Goal: Task Accomplishment & Management: Use online tool/utility

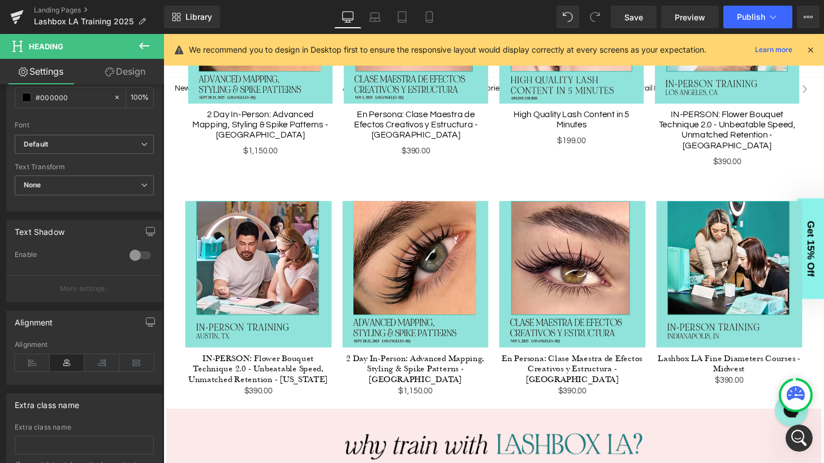
scroll to position [1411, 0]
click at [684, 11] on span "Preview" at bounding box center [690, 17] width 31 height 12
click at [630, 20] on span "Save" at bounding box center [633, 17] width 19 height 12
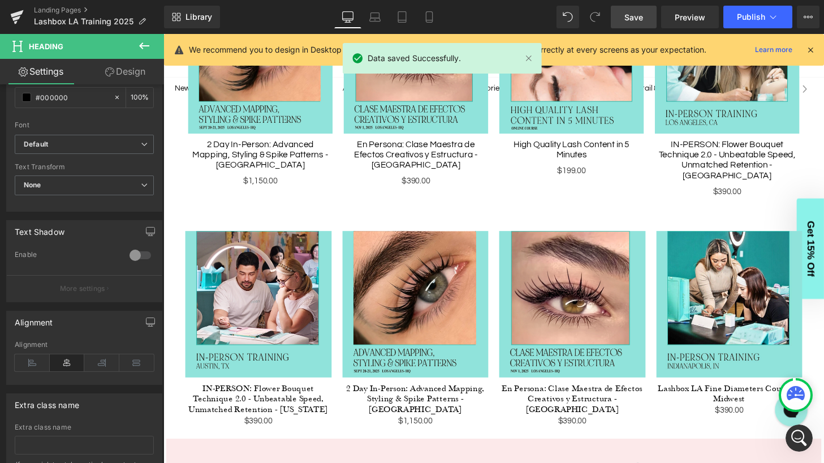
scroll to position [658, 0]
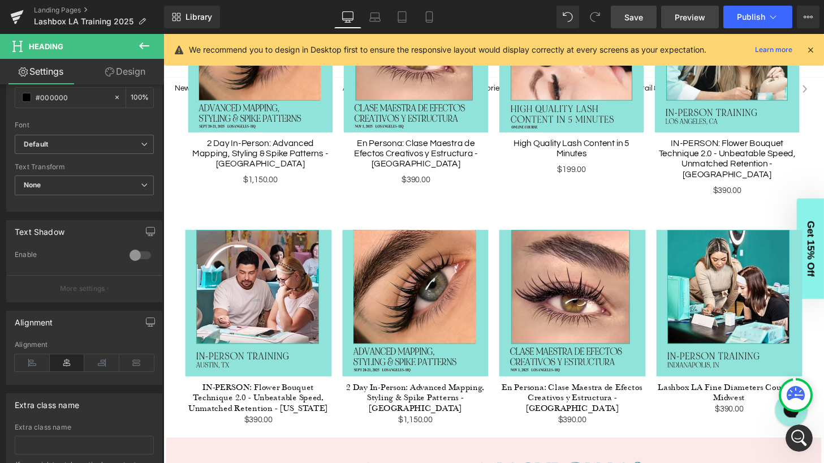
click at [693, 14] on span "Preview" at bounding box center [690, 17] width 31 height 12
click at [432, 16] on icon at bounding box center [429, 17] width 6 height 11
type input "100"
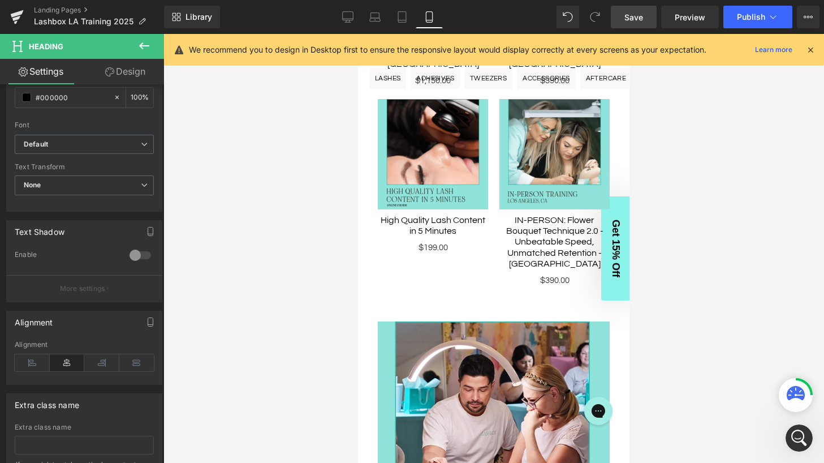
scroll to position [803, 0]
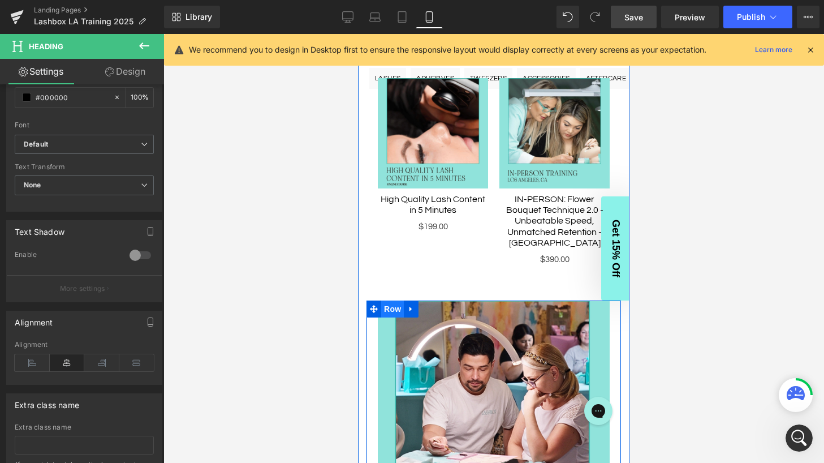
click at [391, 300] on ul "Row" at bounding box center [392, 308] width 52 height 17
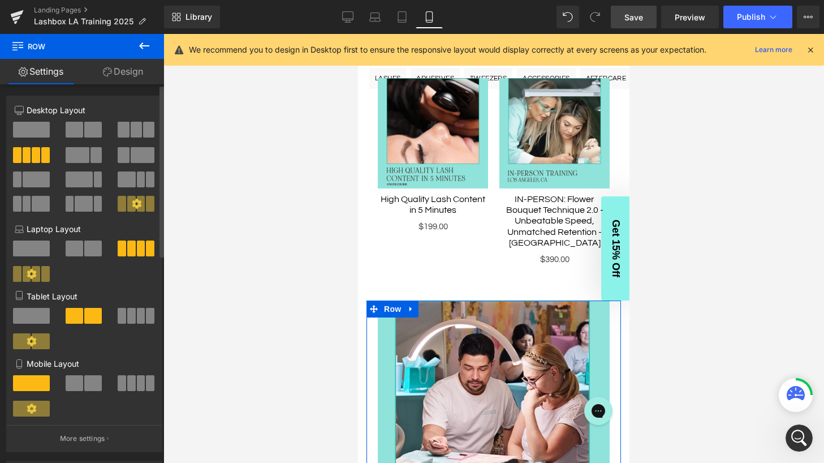
click at [85, 383] on span at bounding box center [93, 383] width 18 height 16
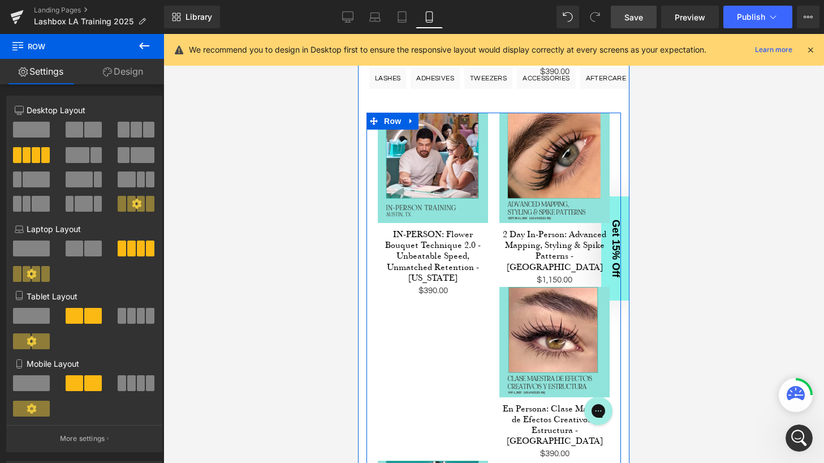
scroll to position [987, 0]
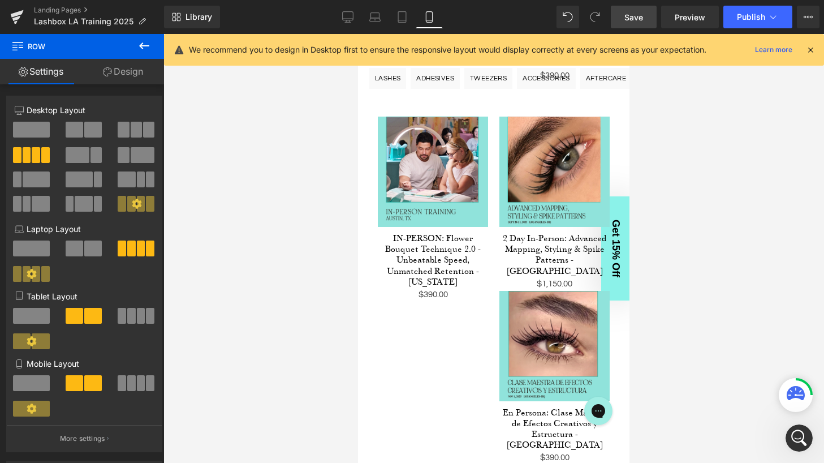
click at [631, 15] on span "Save" at bounding box center [633, 17] width 19 height 12
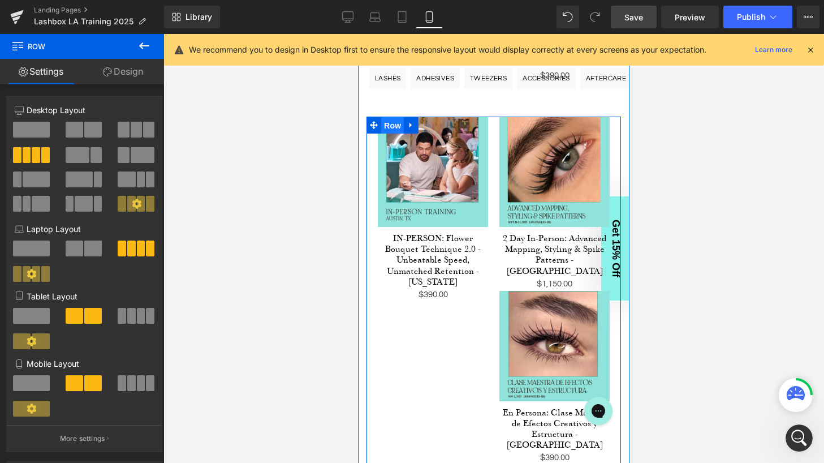
click at [394, 117] on span "Row" at bounding box center [392, 125] width 23 height 17
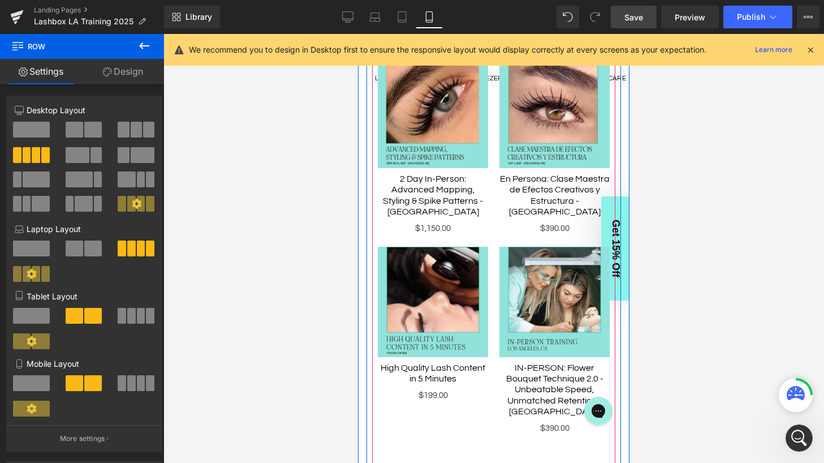
scroll to position [517, 0]
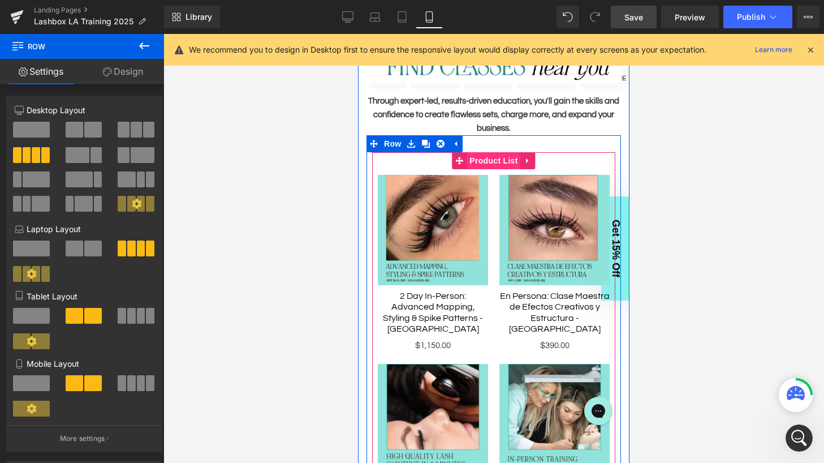
click at [482, 162] on span "Product List" at bounding box center [494, 160] width 54 height 17
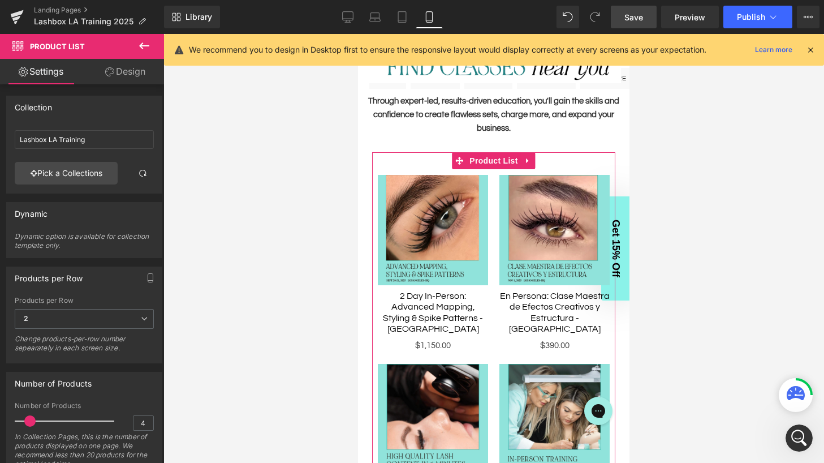
click at [130, 71] on link "Design" at bounding box center [125, 71] width 82 height 25
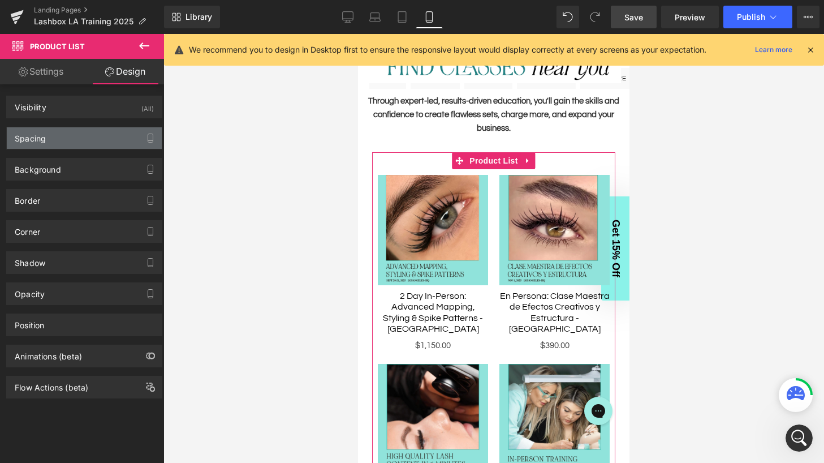
click at [75, 138] on div "Spacing" at bounding box center [84, 137] width 155 height 21
type input "0"
type input "-5"
type input "0"
type input "-5"
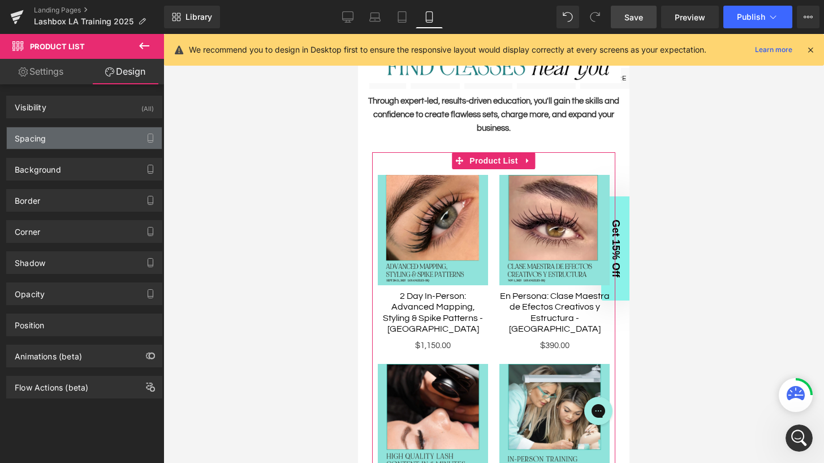
type input "0"
type input "30"
type input "0"
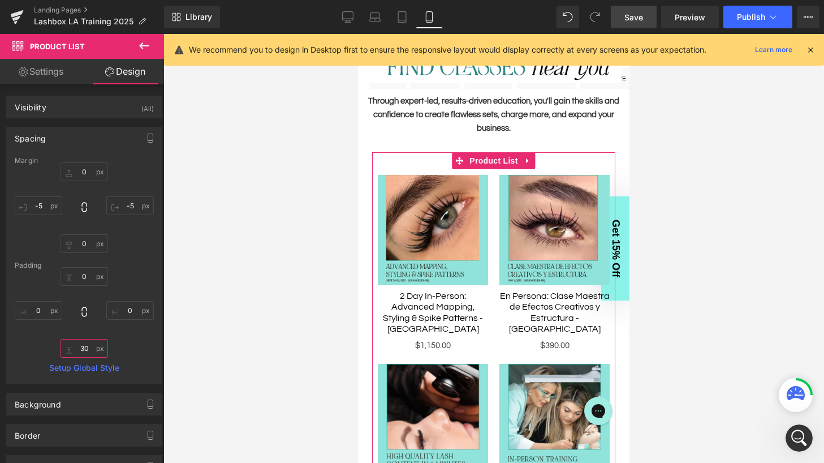
click at [82, 347] on input "30" at bounding box center [85, 348] width 48 height 19
type input "0"
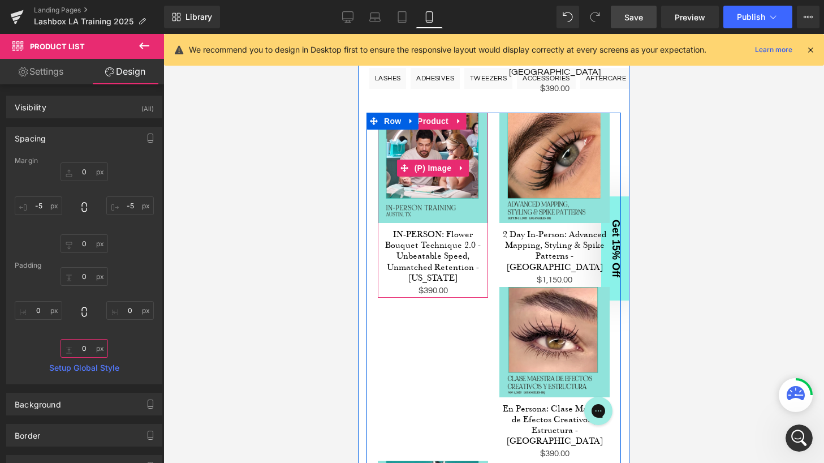
scroll to position [986, 0]
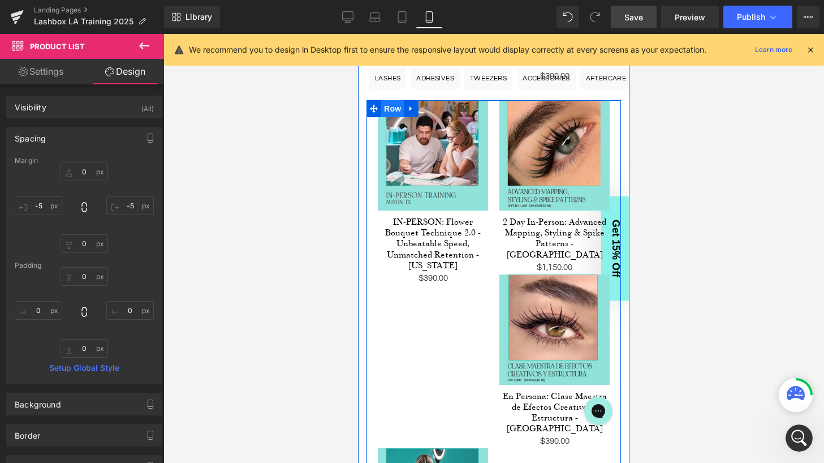
click at [390, 100] on ul "Row" at bounding box center [392, 108] width 52 height 17
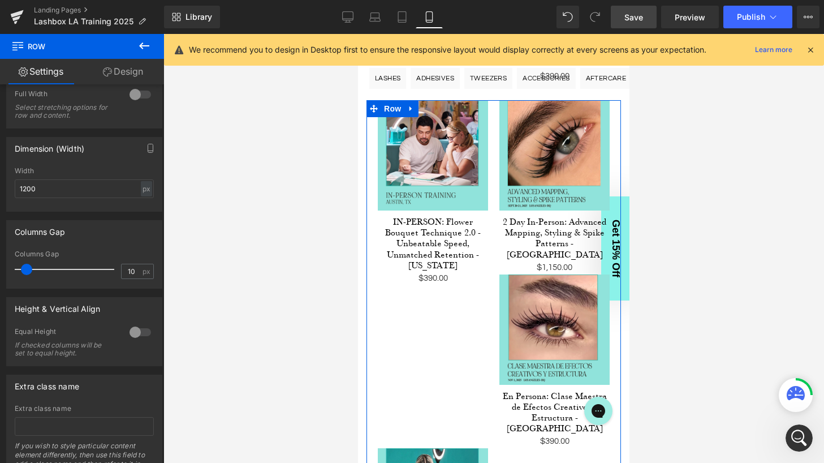
scroll to position [457, 0]
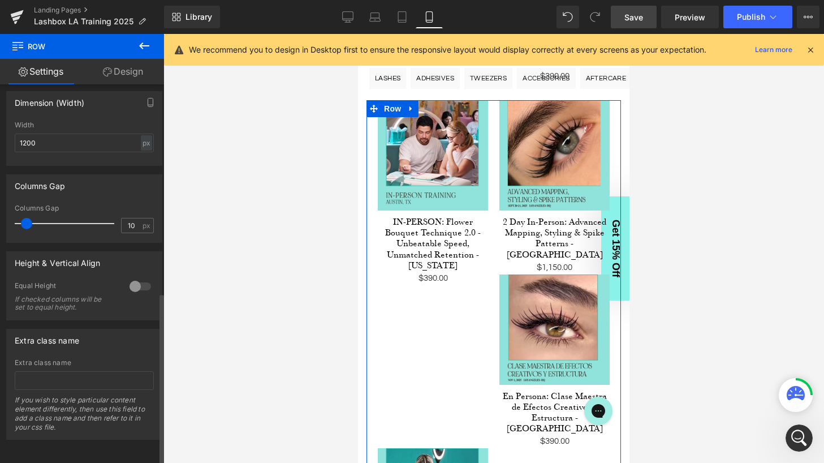
click at [133, 277] on div at bounding box center [140, 286] width 27 height 18
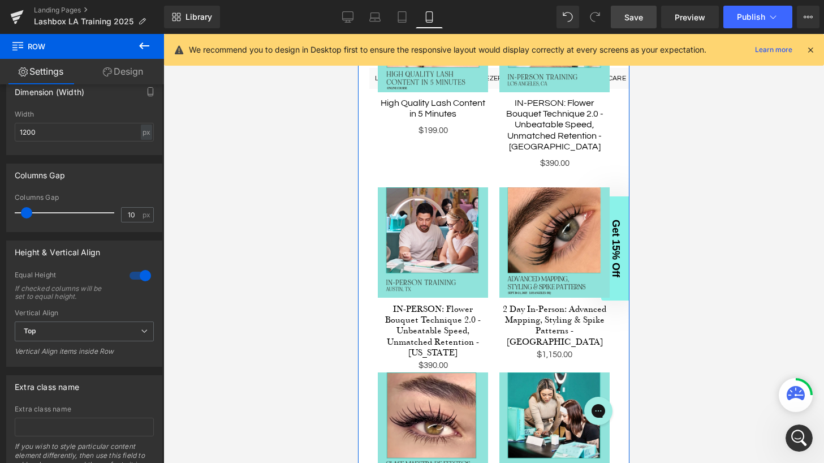
scroll to position [915, 0]
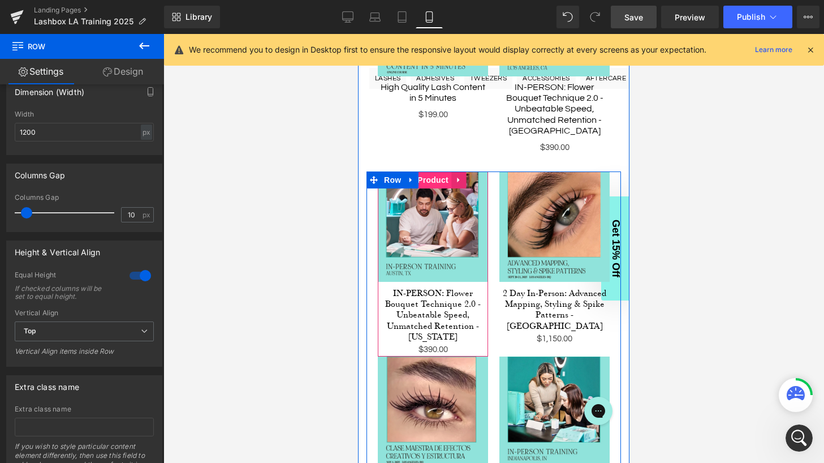
click at [429, 171] on span "Product" at bounding box center [433, 179] width 37 height 17
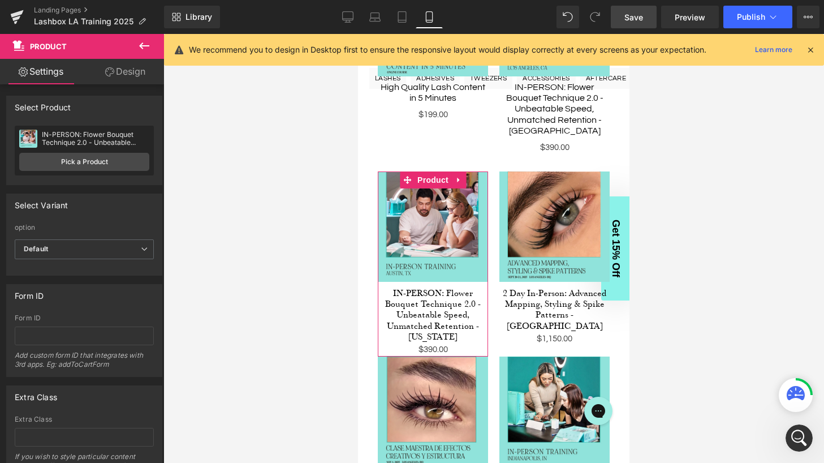
click at [123, 72] on link "Design" at bounding box center [125, 71] width 82 height 25
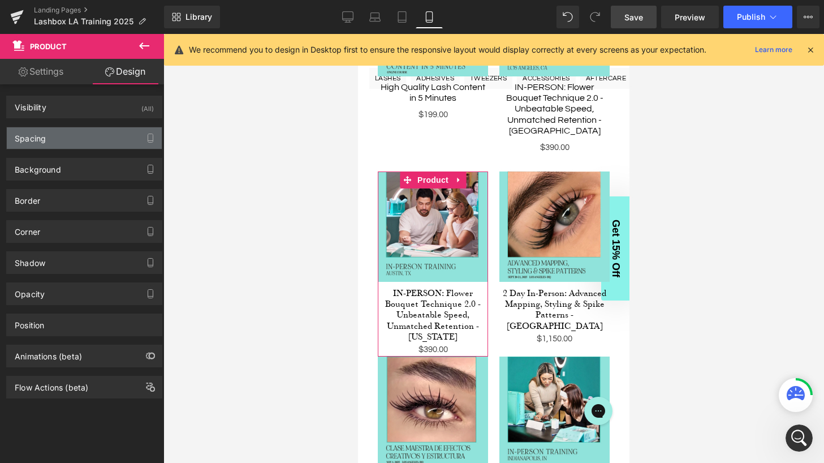
type input "0"
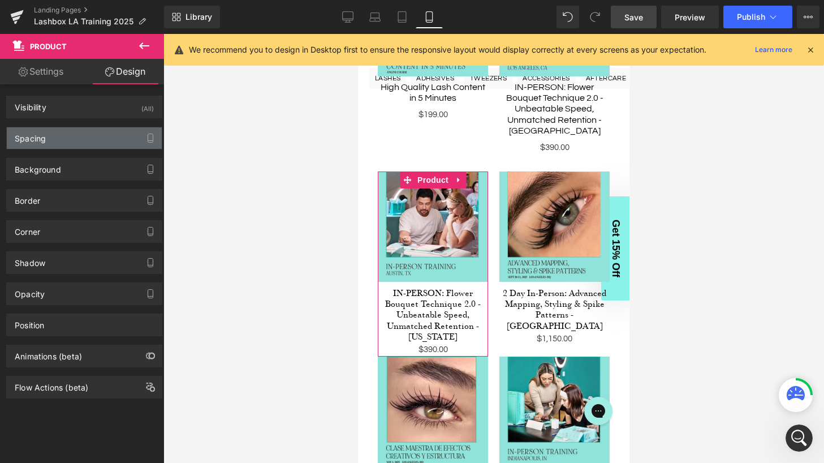
type input "0"
click at [83, 135] on div "Spacing" at bounding box center [84, 137] width 155 height 21
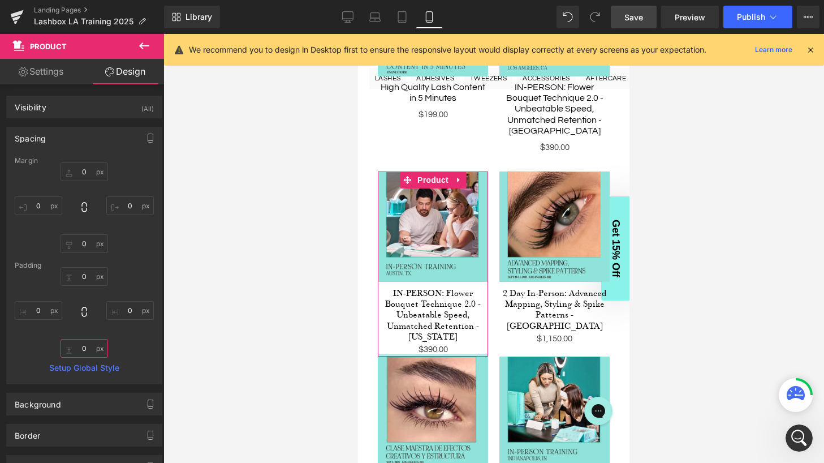
click at [84, 345] on input "0" at bounding box center [85, 348] width 48 height 19
type input "20"
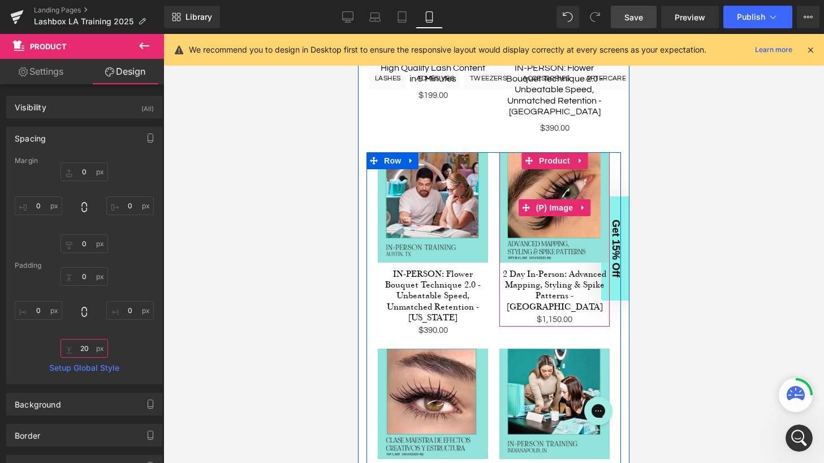
scroll to position [934, 0]
click at [553, 153] on span "Product" at bounding box center [554, 161] width 37 height 17
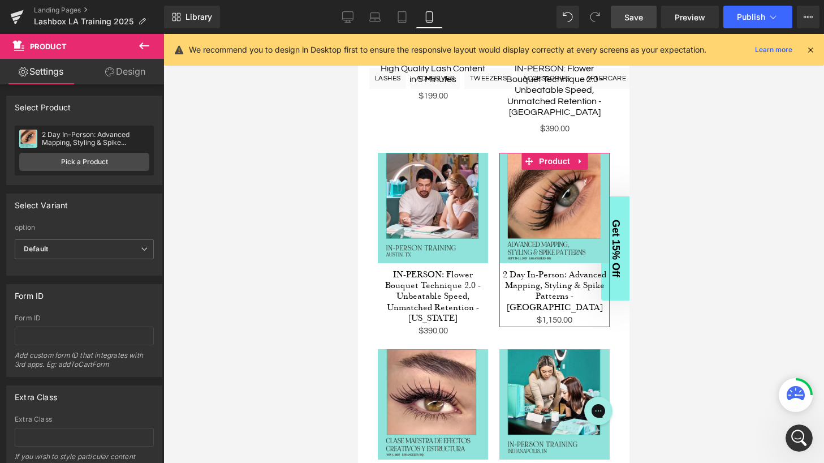
click at [128, 73] on link "Design" at bounding box center [125, 71] width 82 height 25
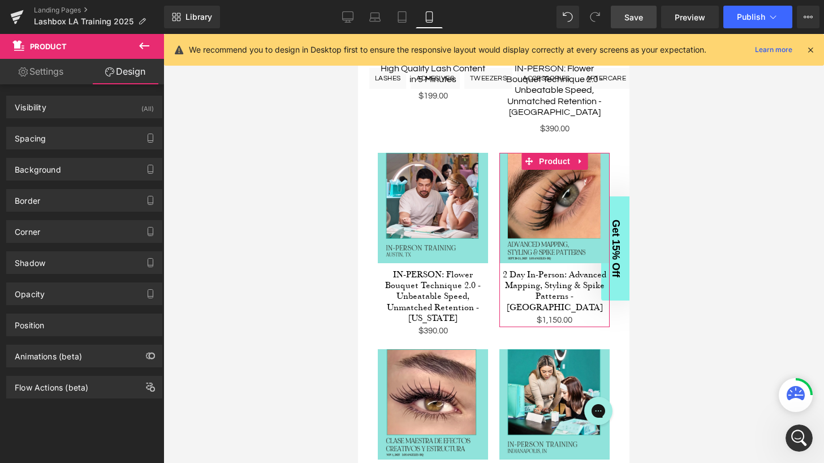
type input "0"
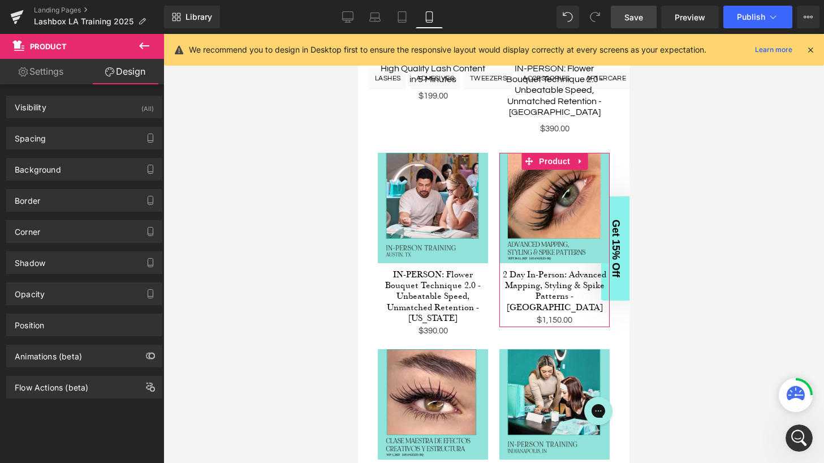
type input "0"
click at [74, 136] on div "Spacing" at bounding box center [84, 137] width 155 height 21
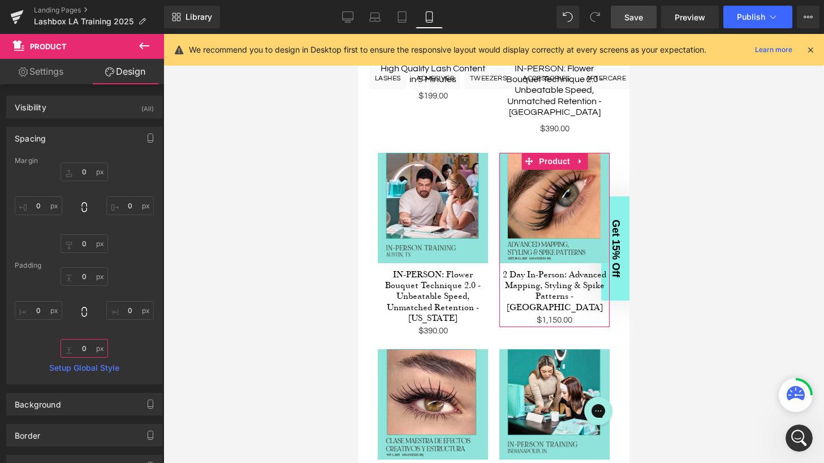
click at [83, 347] on input "0" at bounding box center [85, 348] width 48 height 19
type input "20"
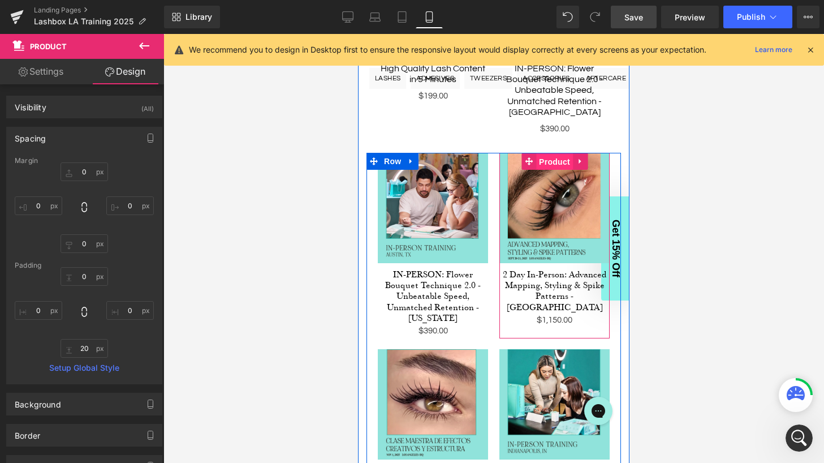
click at [552, 153] on span "Product" at bounding box center [554, 161] width 37 height 17
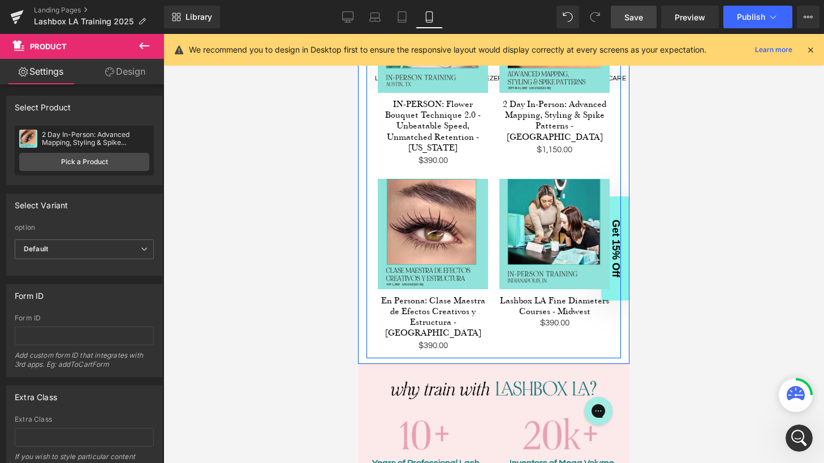
scroll to position [1106, 0]
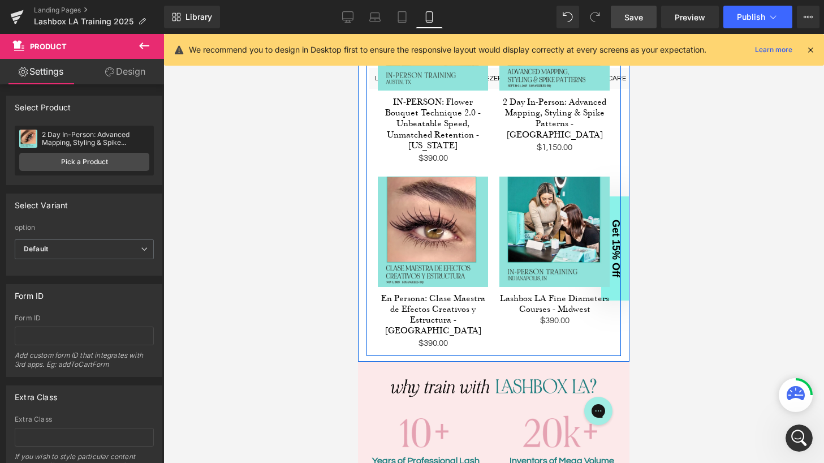
click at [425, 176] on div "Sale Off (P) Image En Persona: Clase Maestra de Efectos Creativos y Estructura …" at bounding box center [433, 263] width 110 height 174
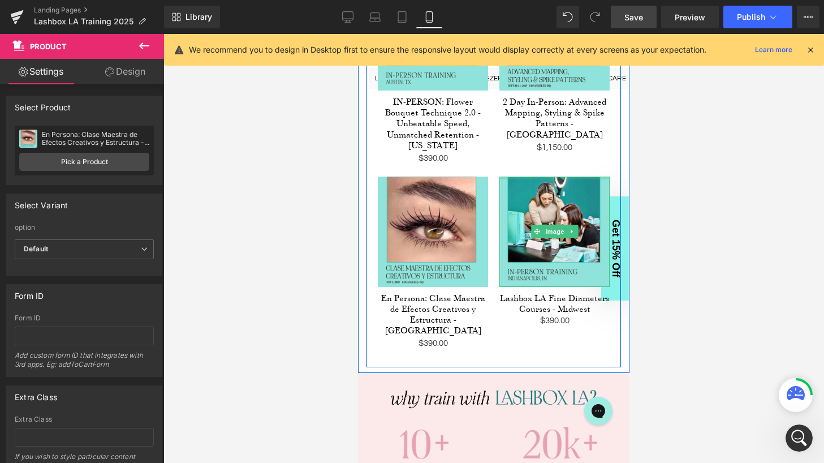
click at [546, 176] on div at bounding box center [554, 177] width 110 height 3
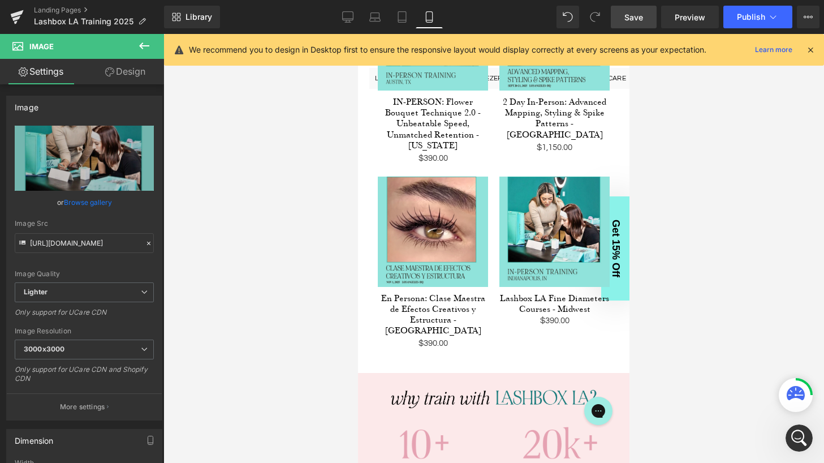
click at [632, 14] on span "Save" at bounding box center [633, 17] width 19 height 12
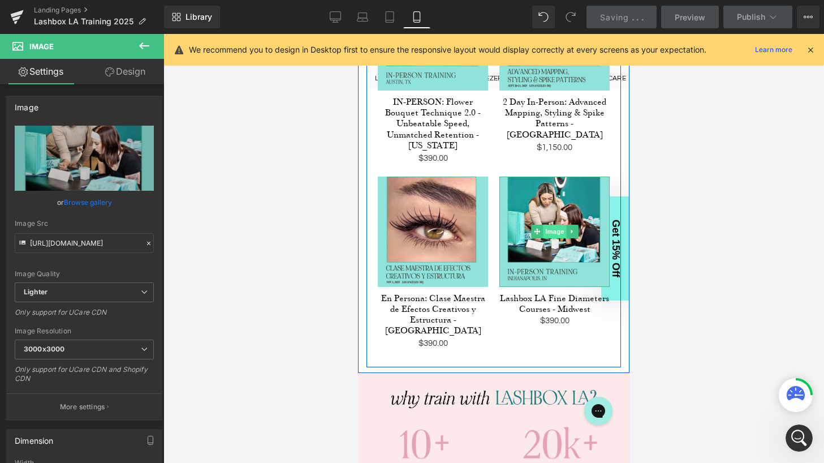
click at [557, 224] on span "Image" at bounding box center [555, 231] width 24 height 14
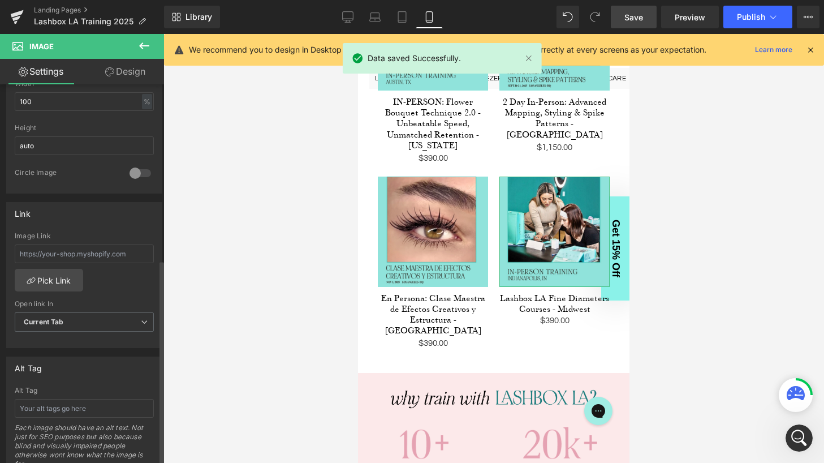
scroll to position [380, 0]
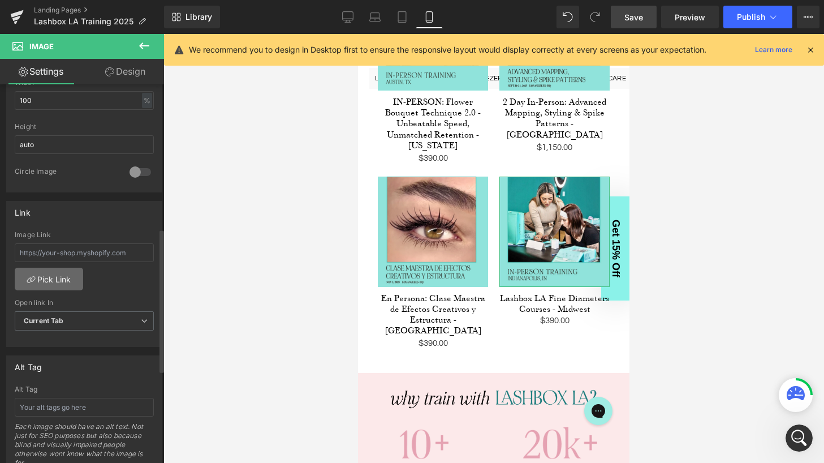
click at [57, 281] on link "Pick Link" at bounding box center [49, 278] width 68 height 23
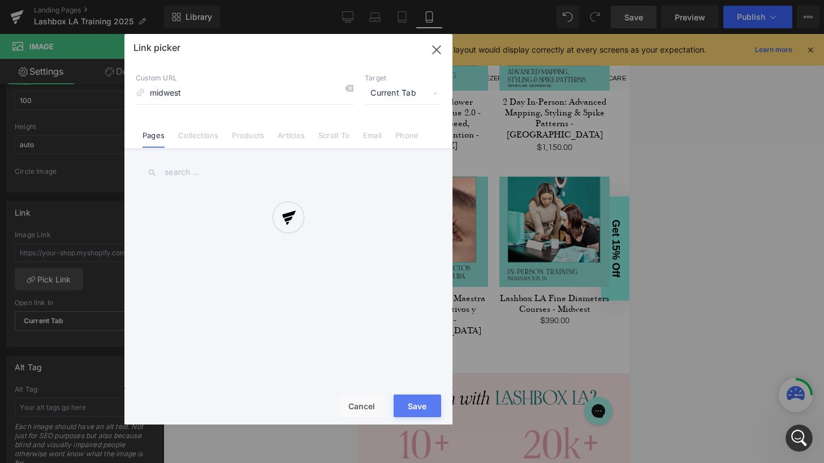
type input "midwest"
click at [196, 165] on div at bounding box center [288, 229] width 328 height 390
drag, startPoint x: 192, startPoint y: 89, endPoint x: 162, endPoint y: 89, distance: 29.4
click at [162, 89] on div at bounding box center [288, 229] width 328 height 390
click at [174, 91] on div at bounding box center [288, 229] width 328 height 390
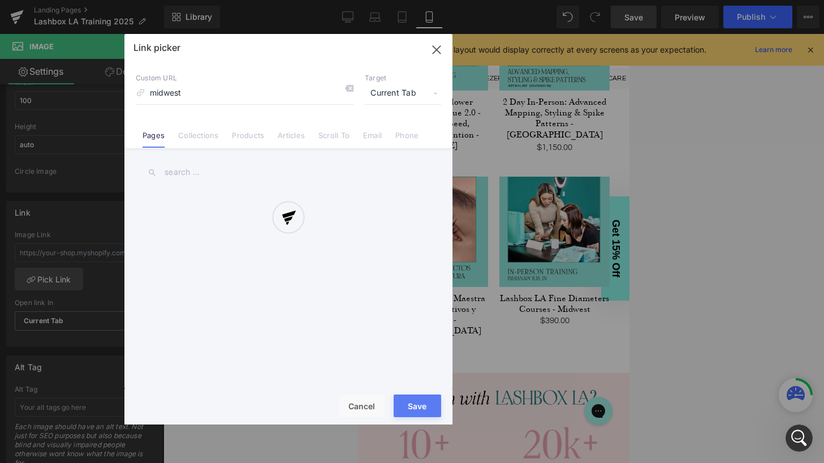
click at [174, 91] on div at bounding box center [288, 229] width 328 height 390
click at [437, 46] on div at bounding box center [288, 229] width 328 height 390
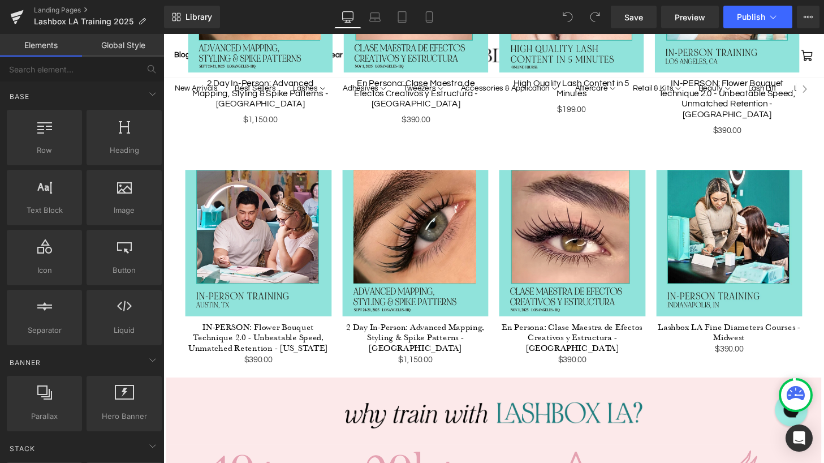
scroll to position [721, 0]
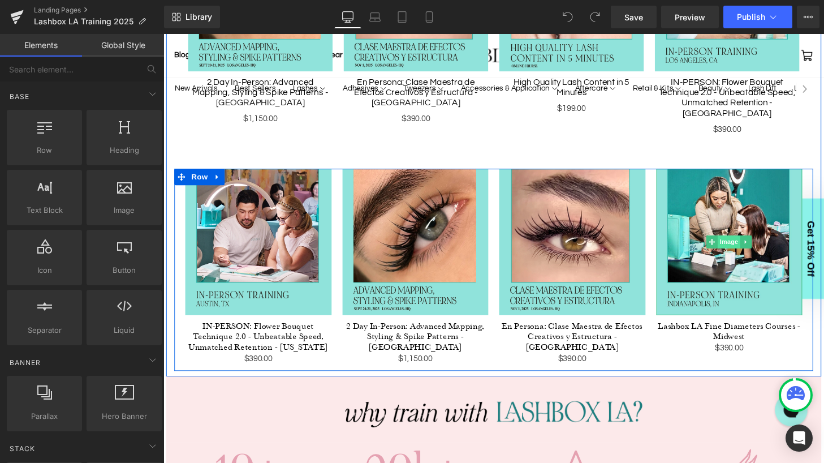
click at [748, 243] on span "Image" at bounding box center [749, 250] width 24 height 14
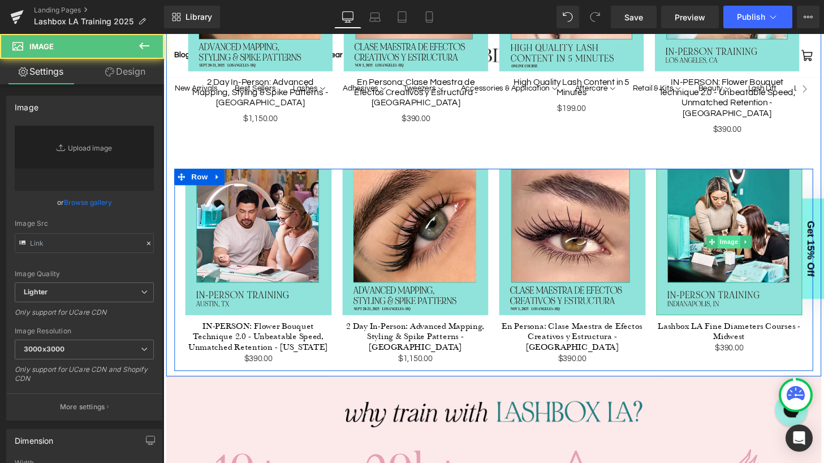
type input "[URL][DOMAIN_NAME]"
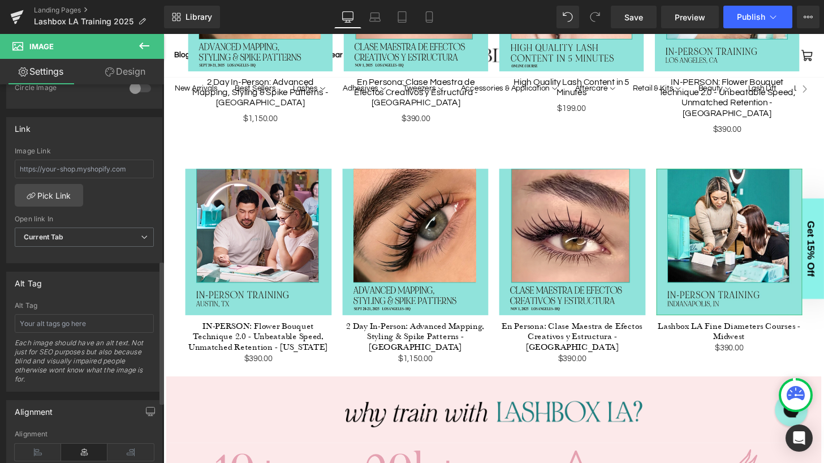
scroll to position [465, 0]
click at [59, 190] on link "Pick Link" at bounding box center [49, 193] width 68 height 23
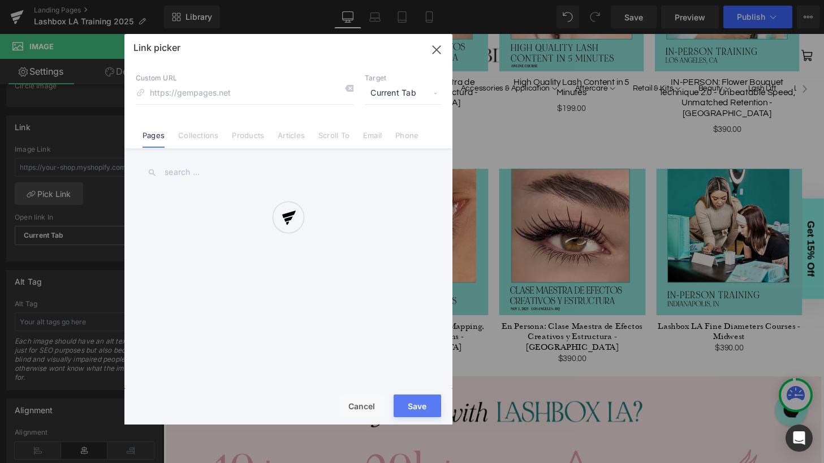
click at [186, 172] on div at bounding box center [288, 229] width 328 height 390
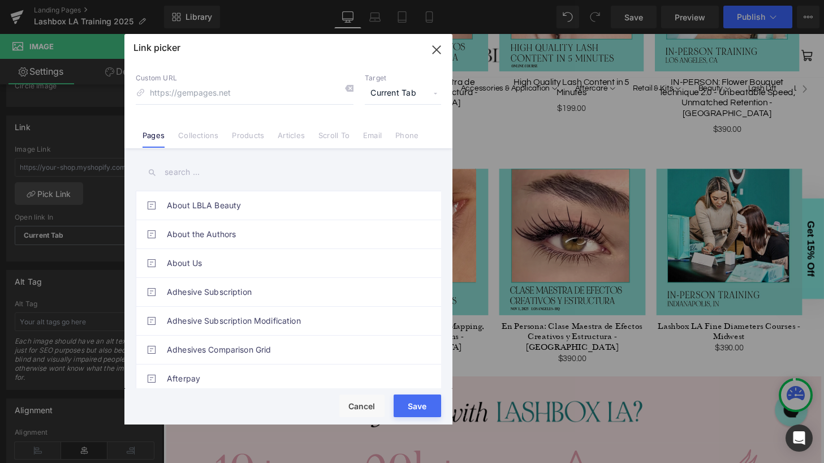
click at [186, 172] on input "text" at bounding box center [288, 171] width 305 height 25
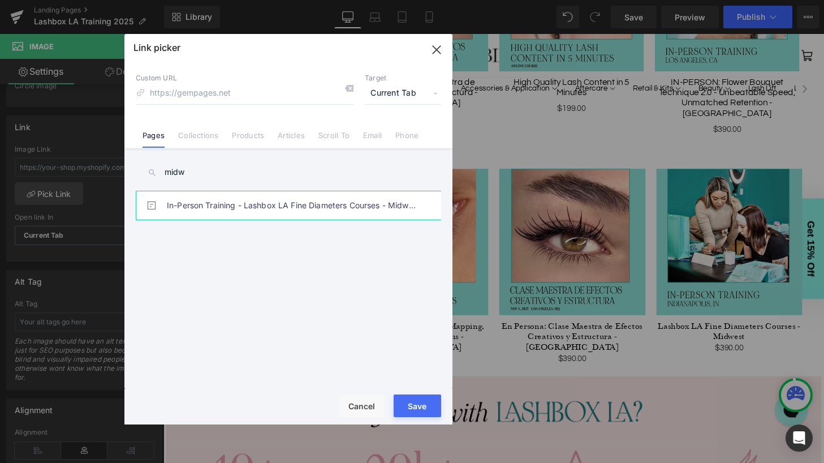
type input "midw"
click at [209, 207] on link "In-Person Training - Lashbox LA Fine Diameters Courses - Midwest" at bounding box center [291, 205] width 249 height 28
type input "/pages/in-person-training-fine-diameters-midwest"
click at [413, 404] on button "Save" at bounding box center [418, 405] width 48 height 23
type input "/pages/in-person-training-fine-diameters-midwest"
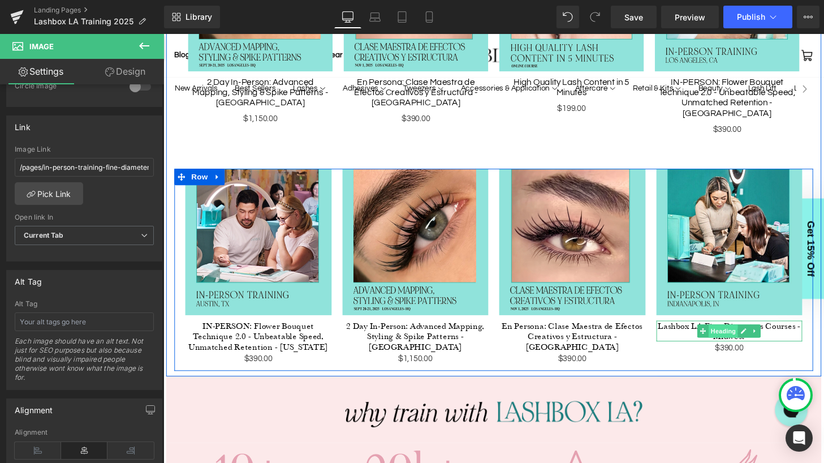
click at [749, 335] on span "Heading" at bounding box center [743, 342] width 31 height 14
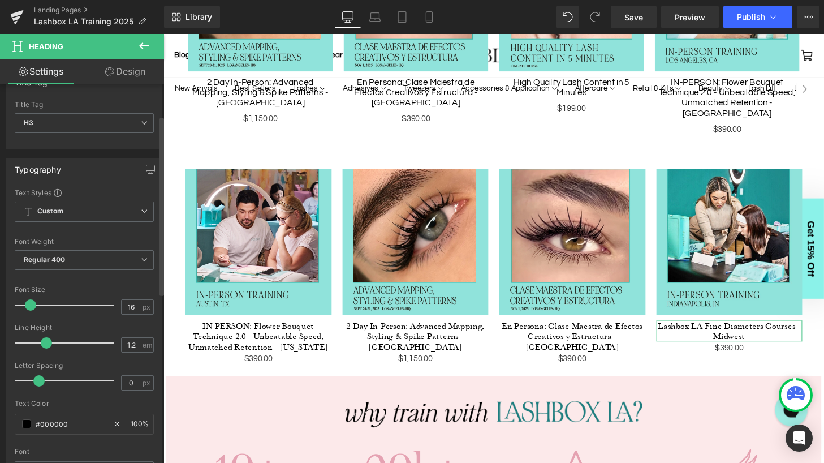
scroll to position [0, 0]
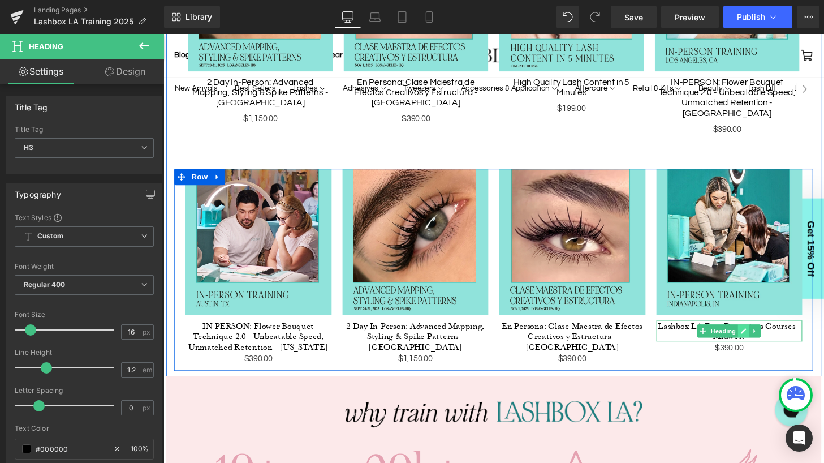
click at [763, 339] on icon at bounding box center [765, 342] width 6 height 6
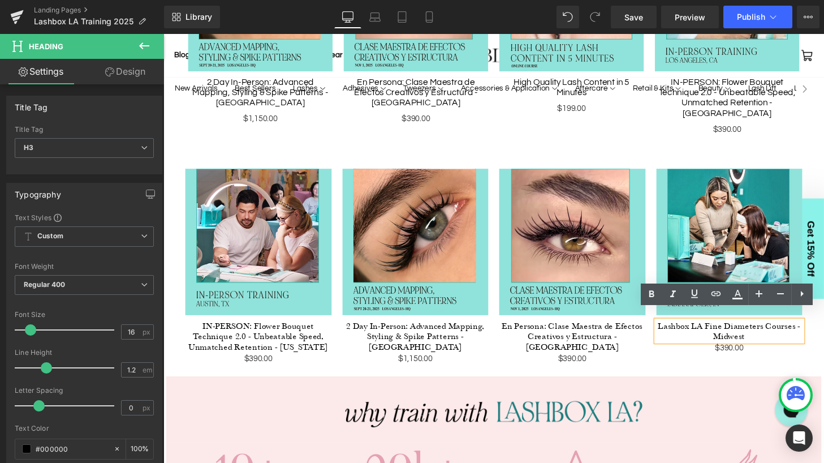
click at [749, 331] on h3 "Lashbox LA Fine Diameters Courses - Midwest" at bounding box center [750, 341] width 152 height 21
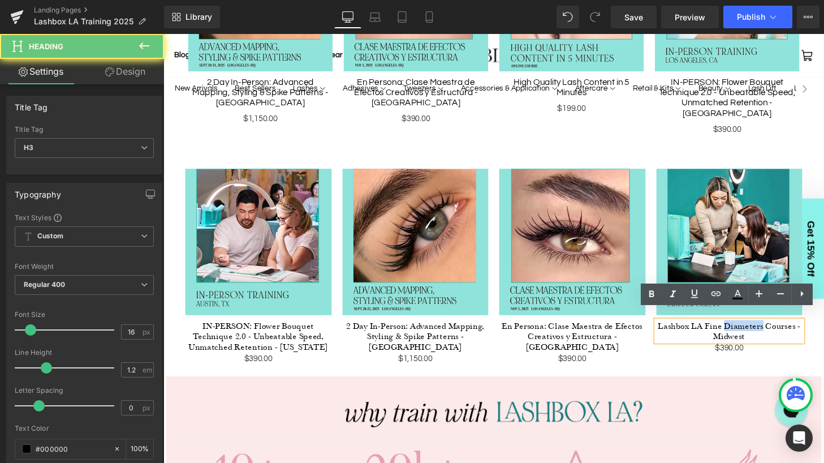
click at [749, 331] on h3 "Lashbox LA Fine Diameters Courses - Midwest" at bounding box center [750, 341] width 152 height 21
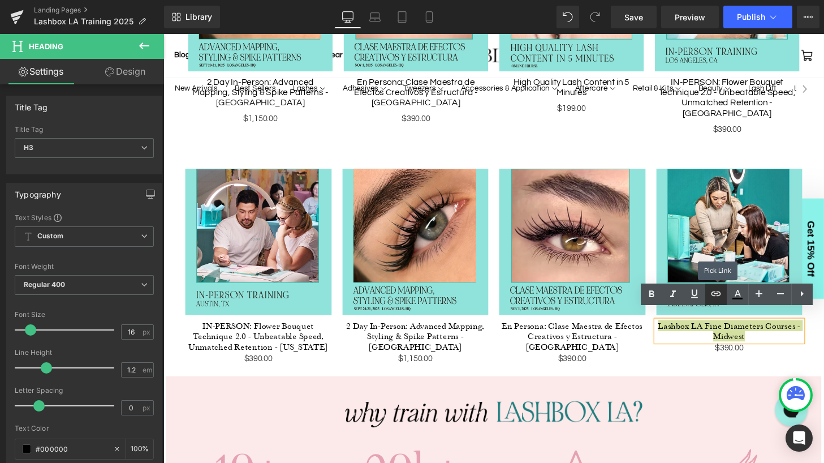
click at [719, 292] on icon at bounding box center [716, 293] width 10 height 5
click at [718, 290] on icon at bounding box center [716, 294] width 14 height 14
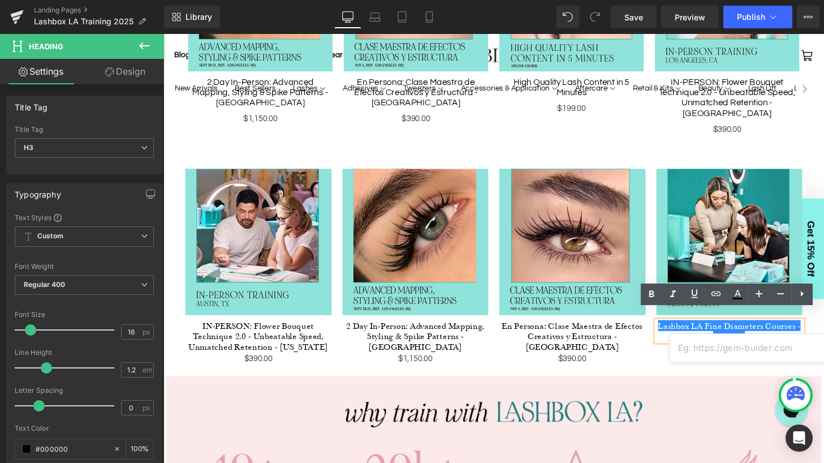
click at [731, 352] on input "text" at bounding box center [757, 348] width 174 height 28
click at [711, 349] on input "midwest" at bounding box center [757, 348] width 174 height 28
paste input "https://www.lashboxla.com/pages/in-person-training-fine-diameters-"
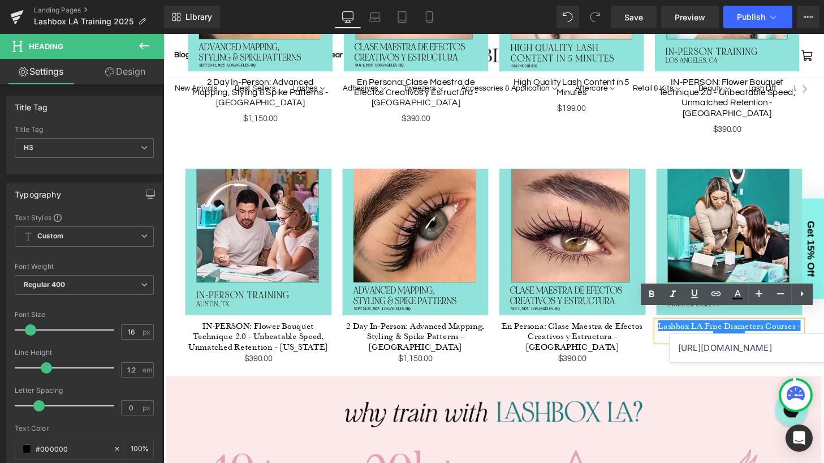
scroll to position [0, 11]
type input "https://www.lashboxla.com/pages/in-person-training-fine-diameters-midwest"
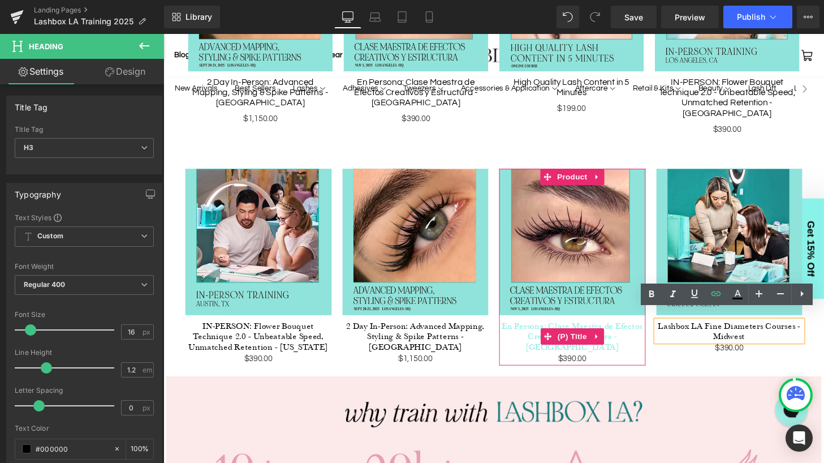
click at [636, 331] on link "En Persona: Clase Maestra de Efectos Creativos y Estructura - [GEOGRAPHIC_DATA]" at bounding box center [587, 347] width 152 height 33
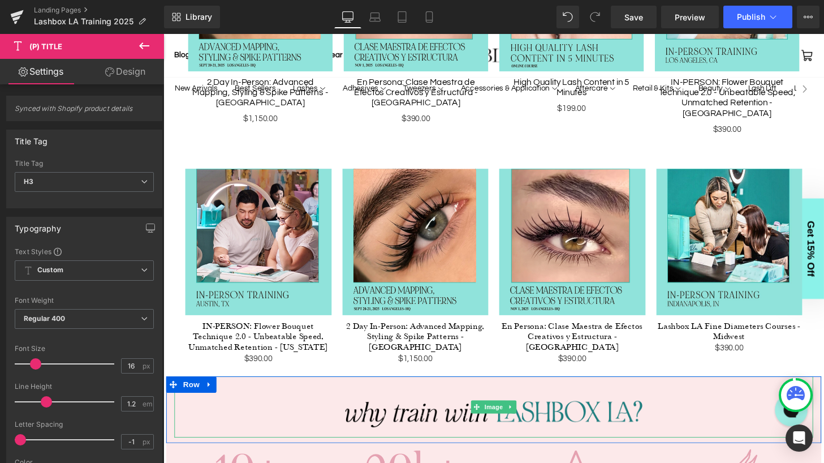
click at [718, 397] on div at bounding box center [506, 419] width 662 height 63
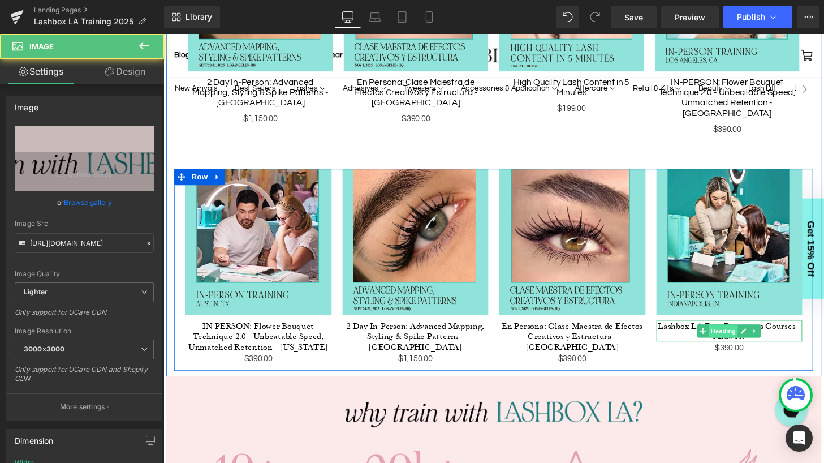
click at [745, 335] on span "Heading" at bounding box center [743, 342] width 31 height 14
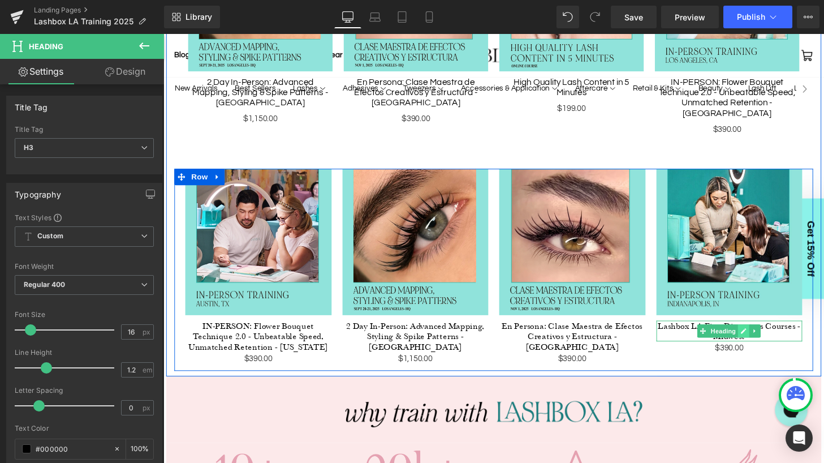
click at [765, 339] on icon at bounding box center [765, 342] width 6 height 6
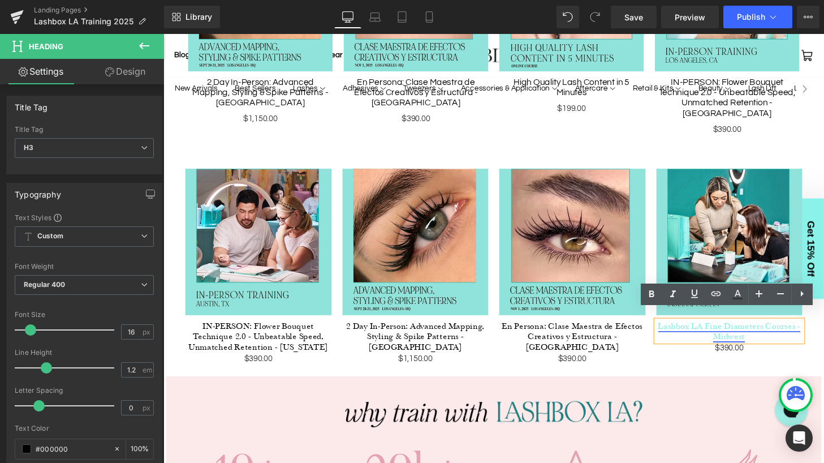
click at [741, 330] on link "Lashbox LA Fine Diameters Courses - Midwest" at bounding box center [750, 341] width 148 height 22
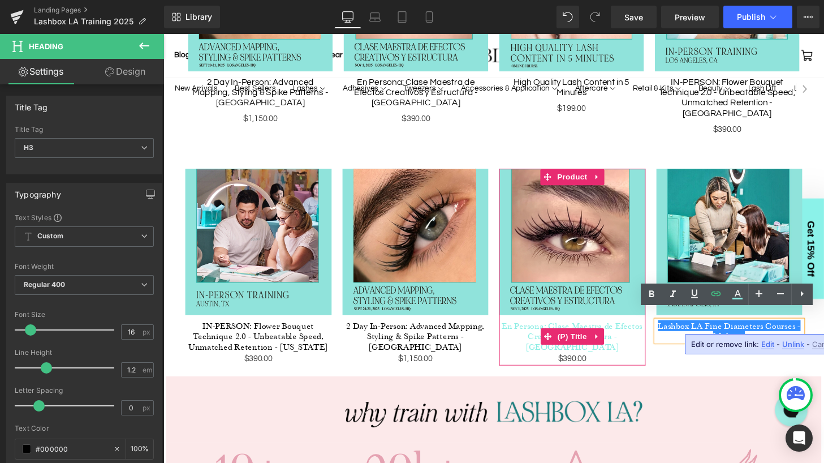
click at [627, 331] on link "En Persona: Clase Maestra de Efectos Creativos y Estructura - [GEOGRAPHIC_DATA]" at bounding box center [587, 347] width 152 height 33
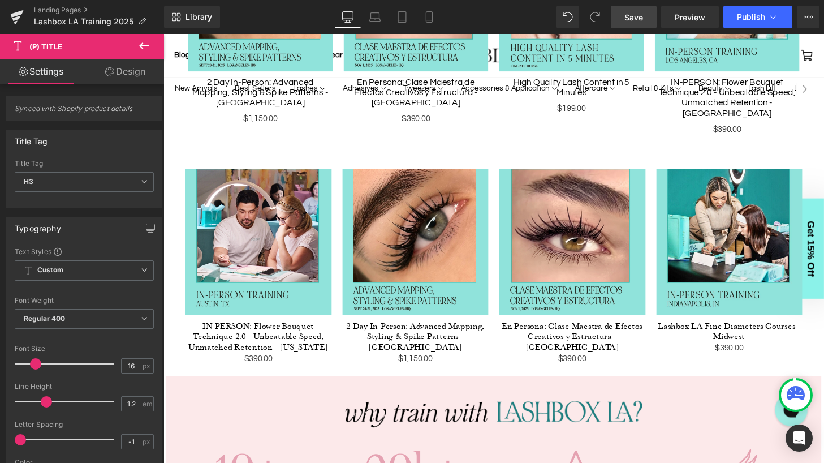
click at [632, 15] on span "Save" at bounding box center [633, 17] width 19 height 12
click at [693, 14] on span "Preview" at bounding box center [690, 17] width 31 height 12
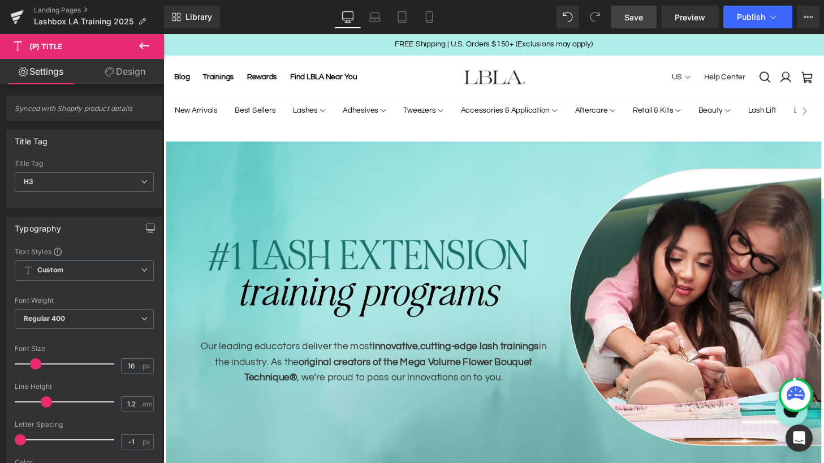
click at [459, 208] on div "Our leading educators deliver the most innovative , cutting-edge lash trainings…" at bounding box center [505, 289] width 679 height 218
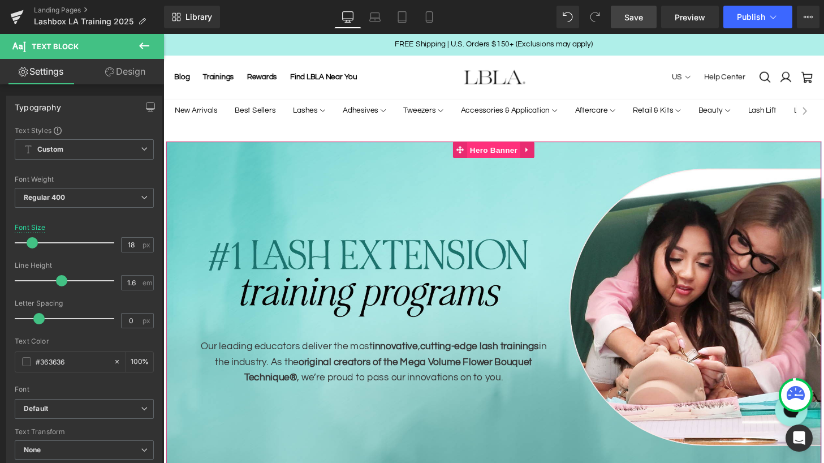
click at [504, 154] on span "Hero Banner" at bounding box center [505, 154] width 55 height 17
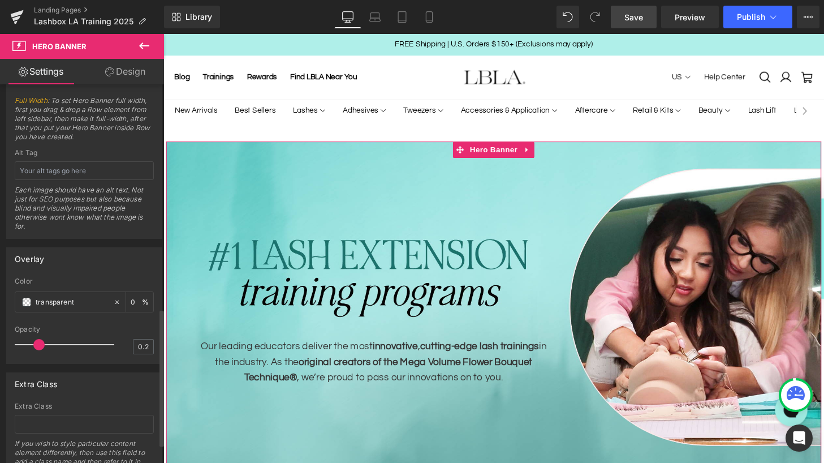
scroll to position [625, 0]
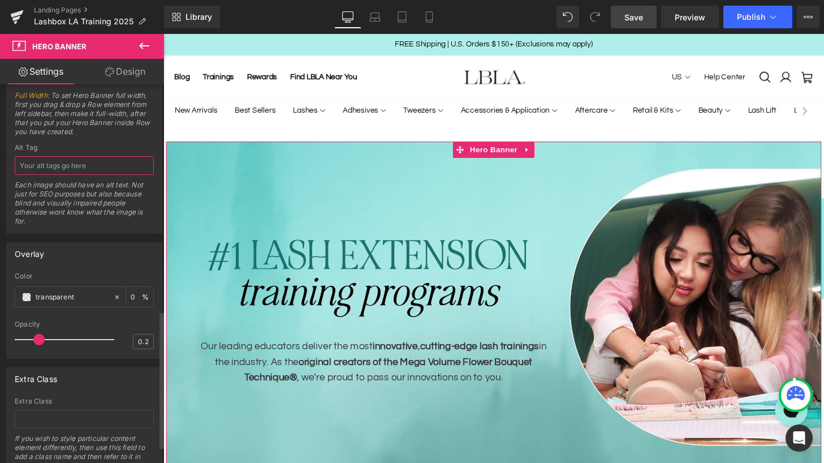
click at [71, 167] on input "text" at bounding box center [84, 165] width 139 height 19
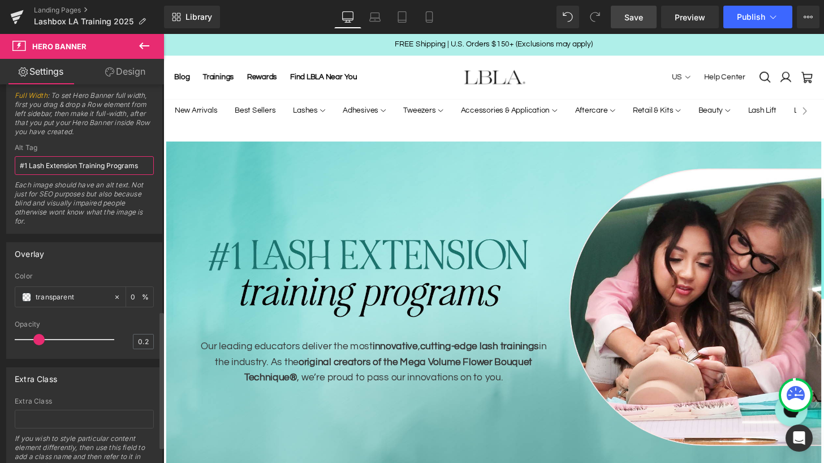
type input "#1 Lash Extension Training Programs"
click at [94, 191] on div "Each image should have an alt text. Not just for SEO purposes but also because …" at bounding box center [84, 206] width 139 height 53
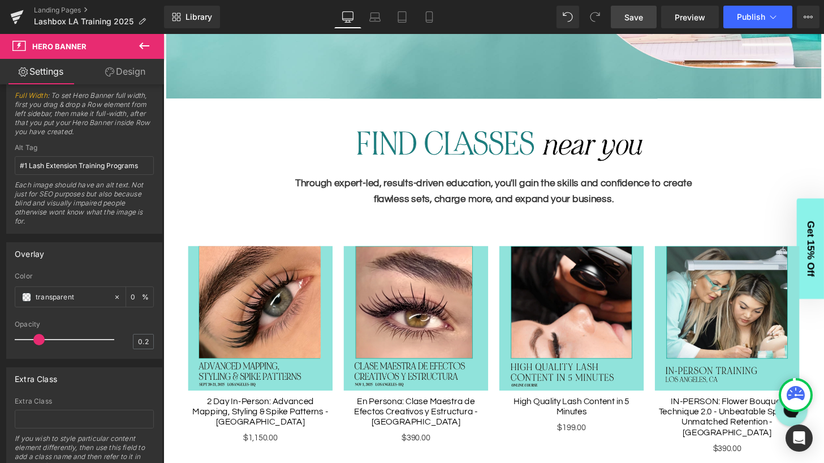
scroll to position [411, 0]
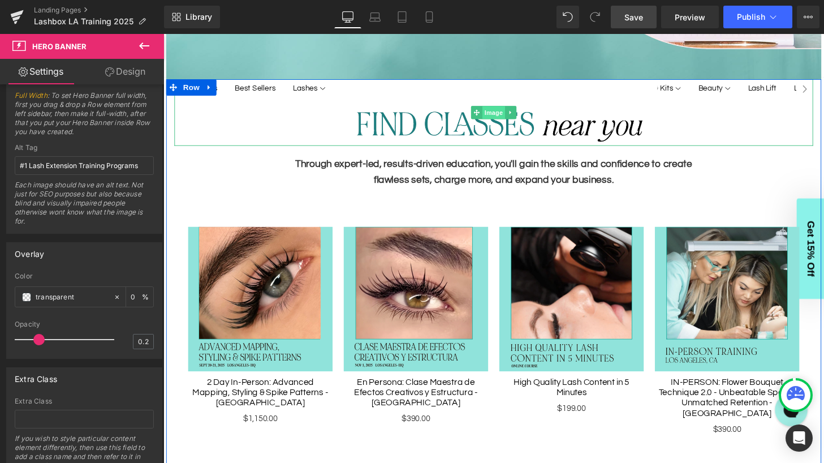
click at [500, 116] on span "Image" at bounding box center [506, 116] width 24 height 14
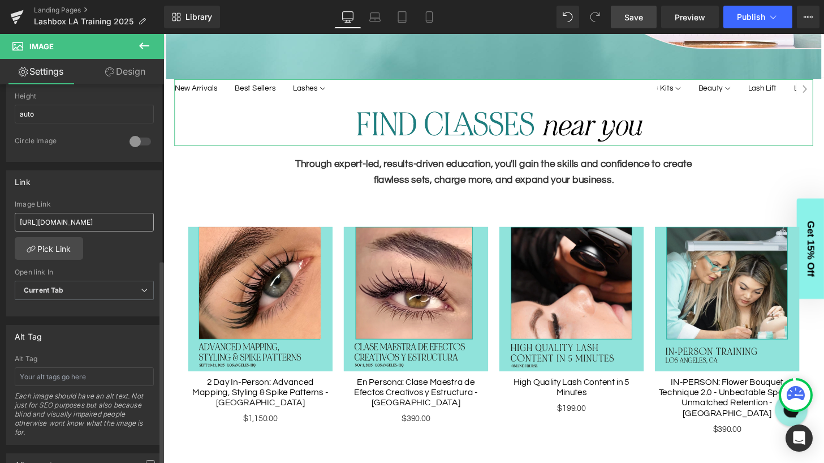
scroll to position [415, 0]
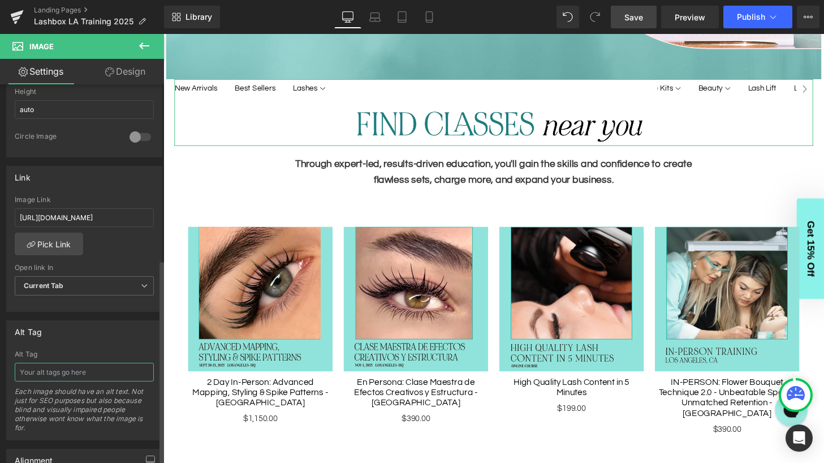
click at [44, 371] on input "text" at bounding box center [84, 371] width 139 height 19
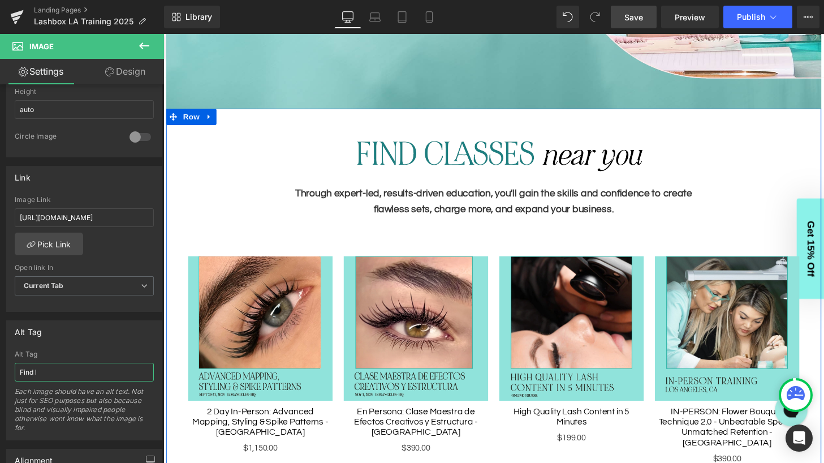
scroll to position [379, 0]
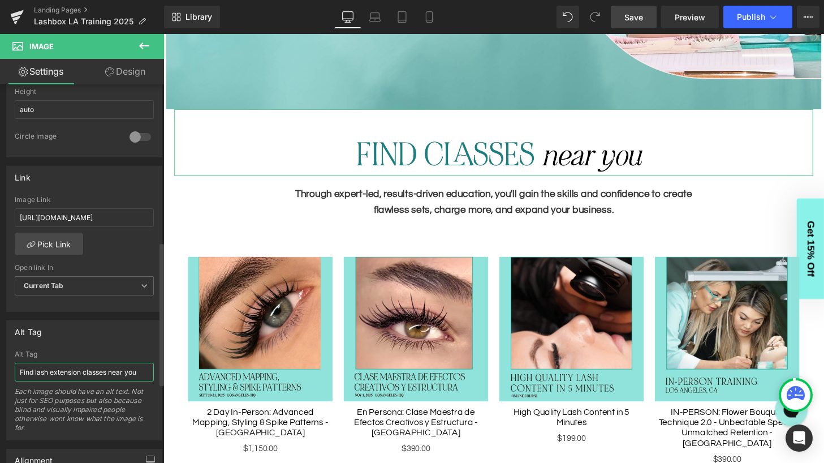
type input "Find lash extension classes near you"
click at [122, 340] on div "Alt Tag" at bounding box center [84, 331] width 155 height 21
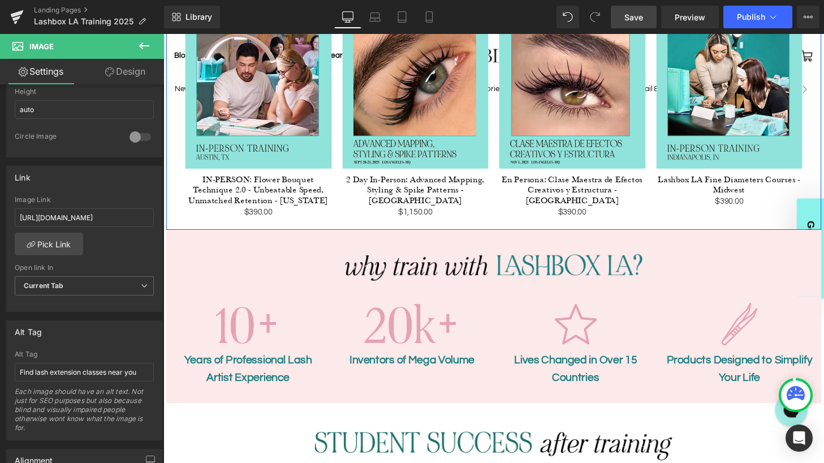
scroll to position [886, 0]
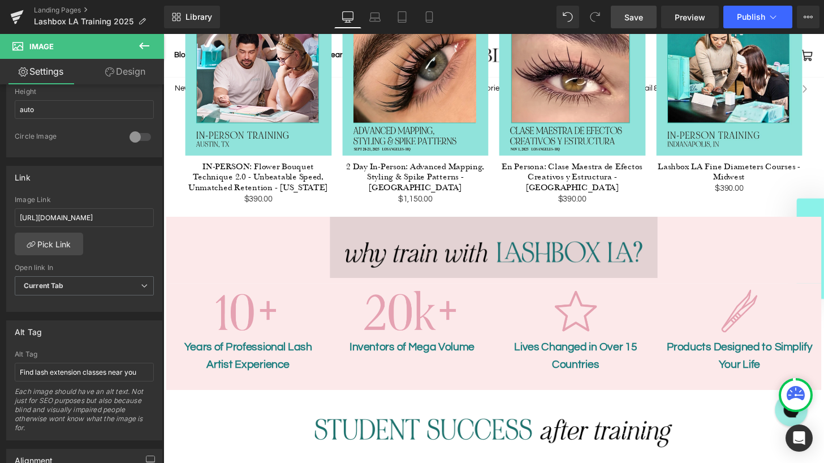
click at [485, 249] on div "Image" at bounding box center [506, 254] width 662 height 63
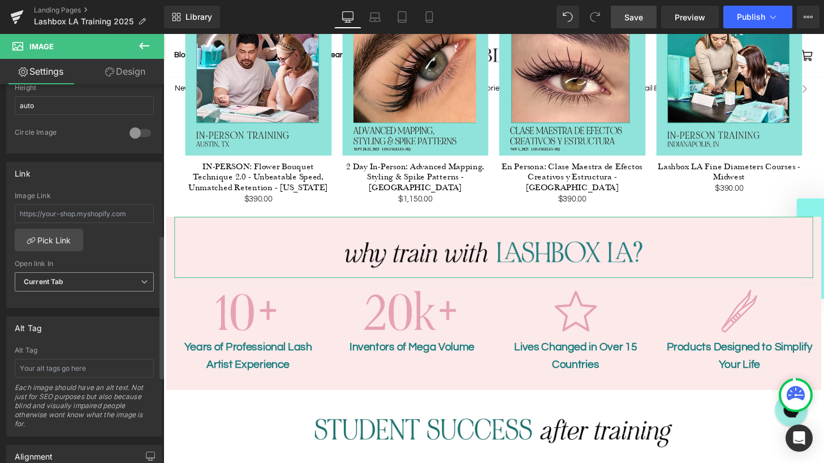
scroll to position [438, 0]
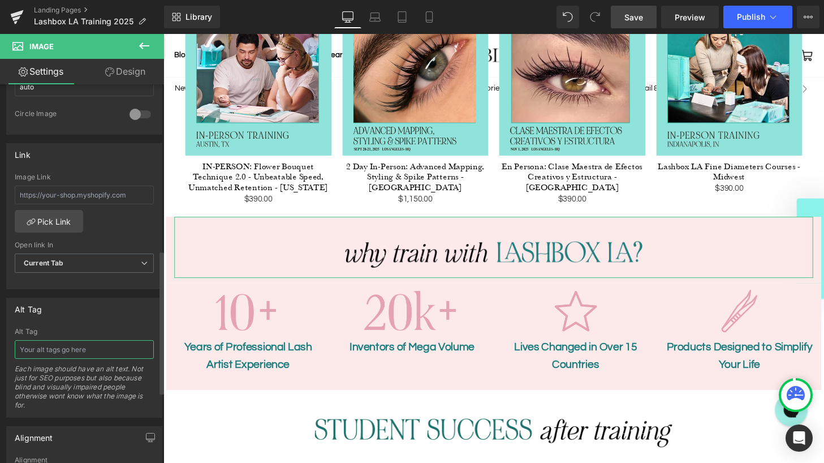
click at [68, 353] on input "text" at bounding box center [84, 349] width 139 height 19
type input "Why train with Lashbox LA?"
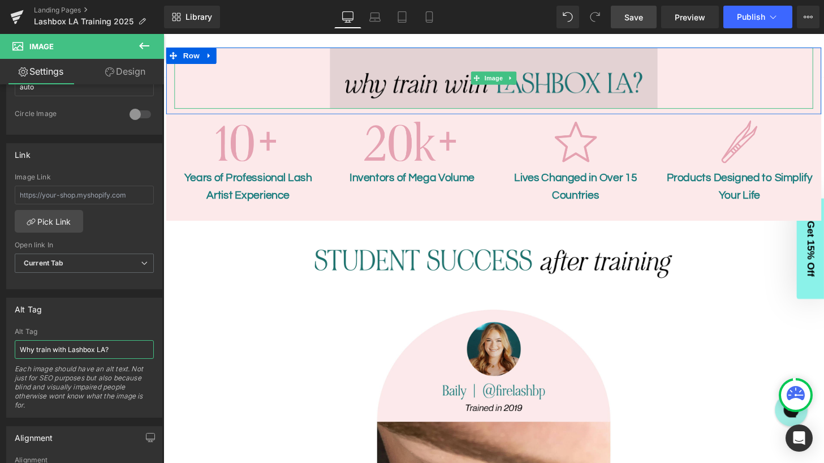
scroll to position [1224, 0]
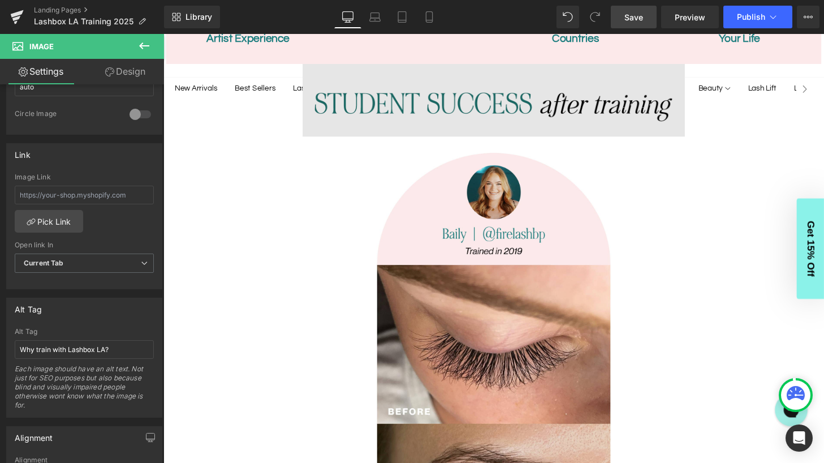
click at [491, 85] on div "Image" at bounding box center [506, 103] width 662 height 76
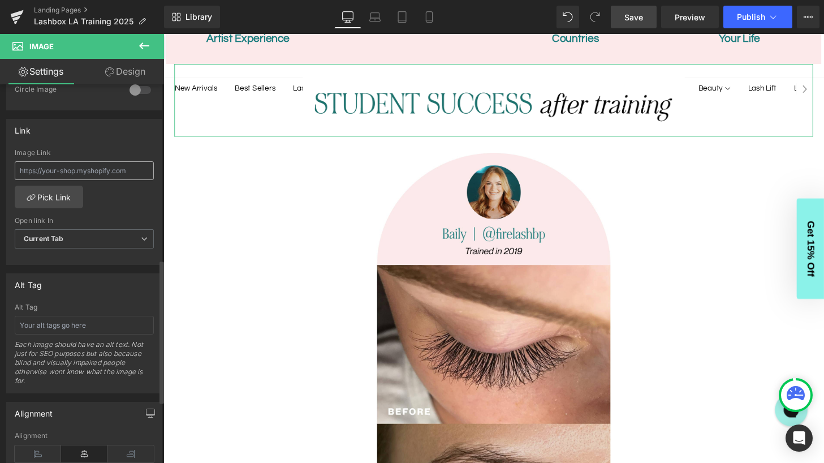
scroll to position [470, 0]
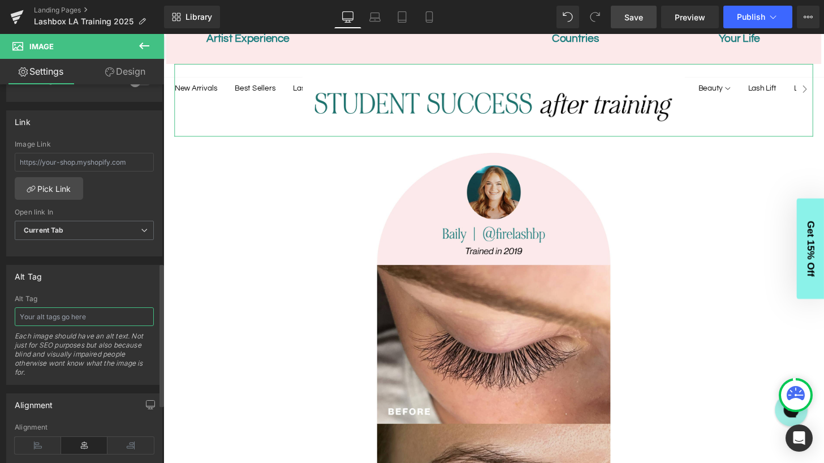
click at [63, 317] on input "text" at bounding box center [84, 316] width 139 height 19
type input "Student Success after Lashbox LA training"
click at [81, 295] on div "Alt Tag" at bounding box center [84, 299] width 139 height 8
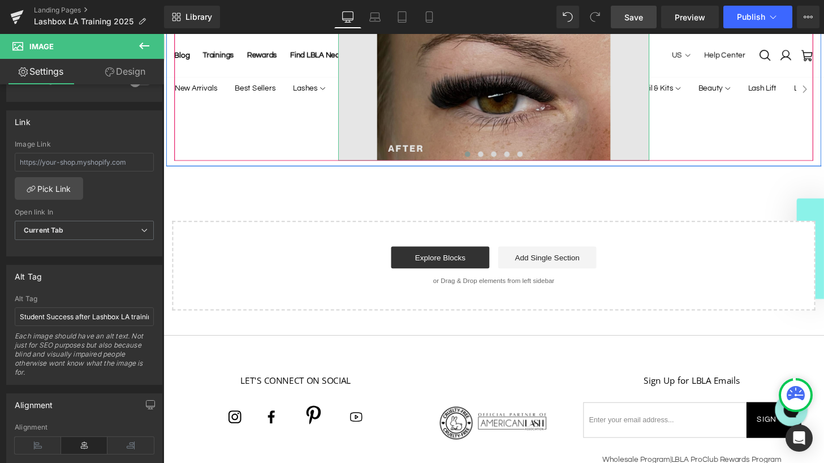
scroll to position [1661, 0]
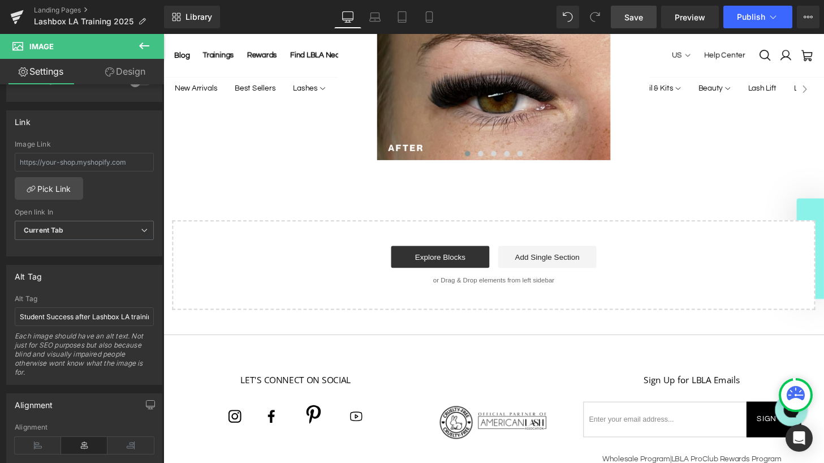
click at [637, 15] on span "Save" at bounding box center [633, 17] width 19 height 12
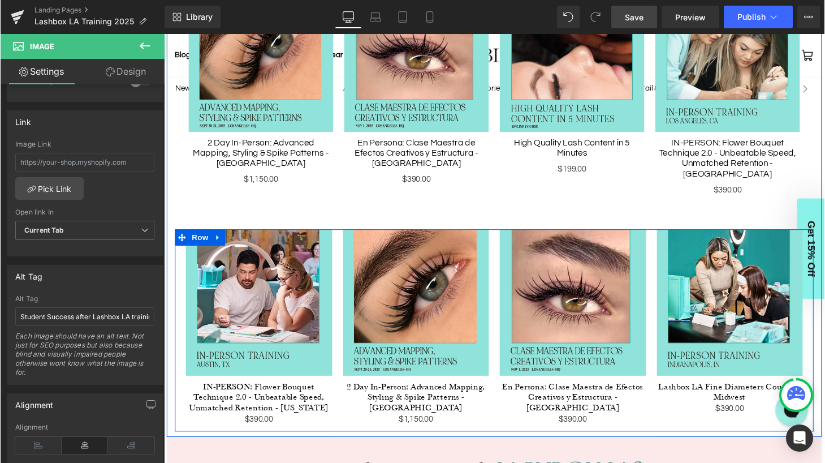
scroll to position [651, 0]
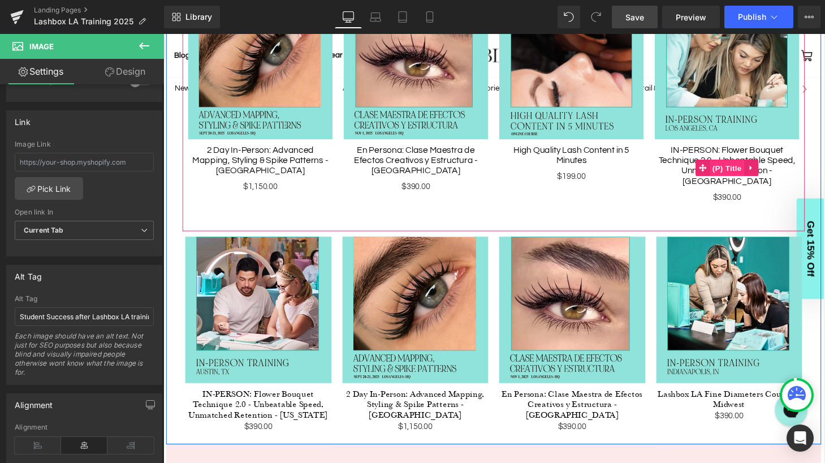
click at [745, 165] on span "(P) Title" at bounding box center [747, 173] width 36 height 17
